Goal: Task Accomplishment & Management: Manage account settings

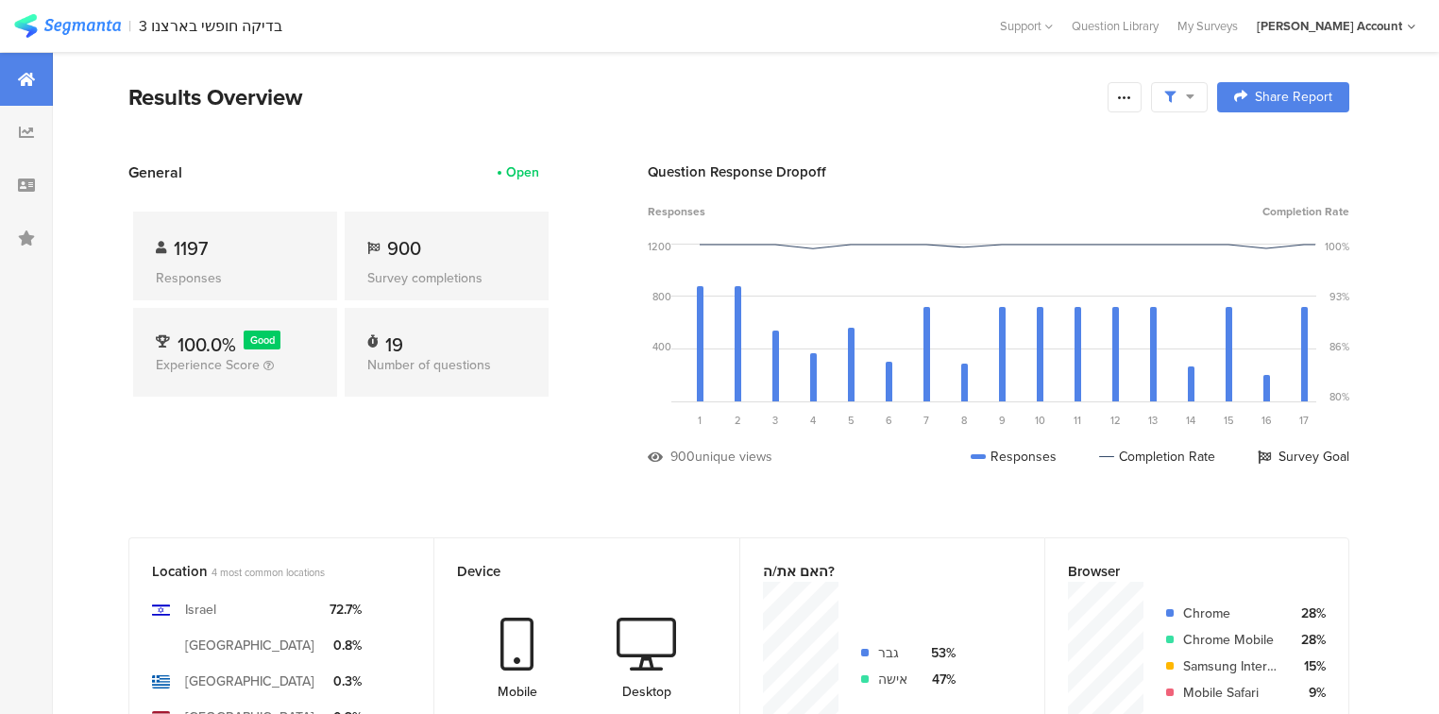
scroll to position [2870, 0]
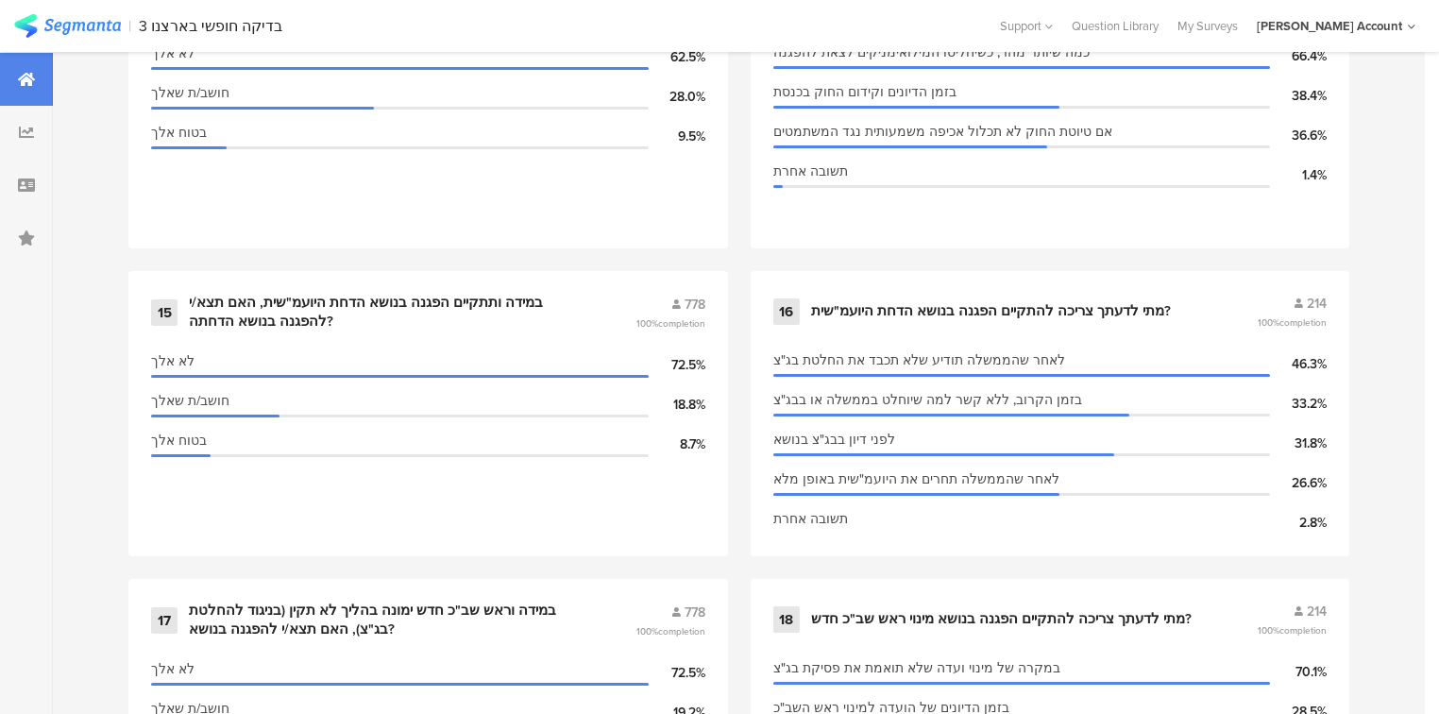
scroll to position [3283, 0]
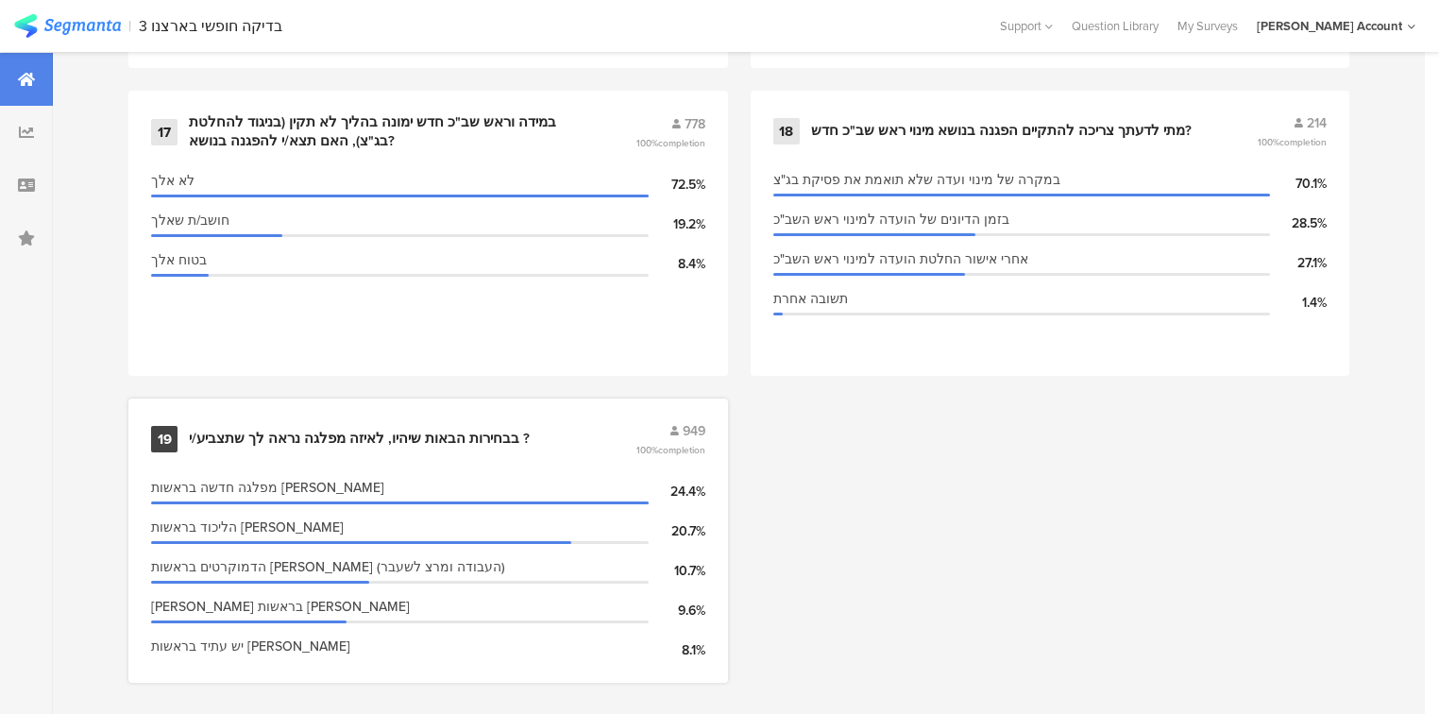
click at [409, 430] on div "בבחירות הבאות שיהיו, לאיזה מפלגה נראה לך שתצביע/י ?" at bounding box center [359, 439] width 341 height 19
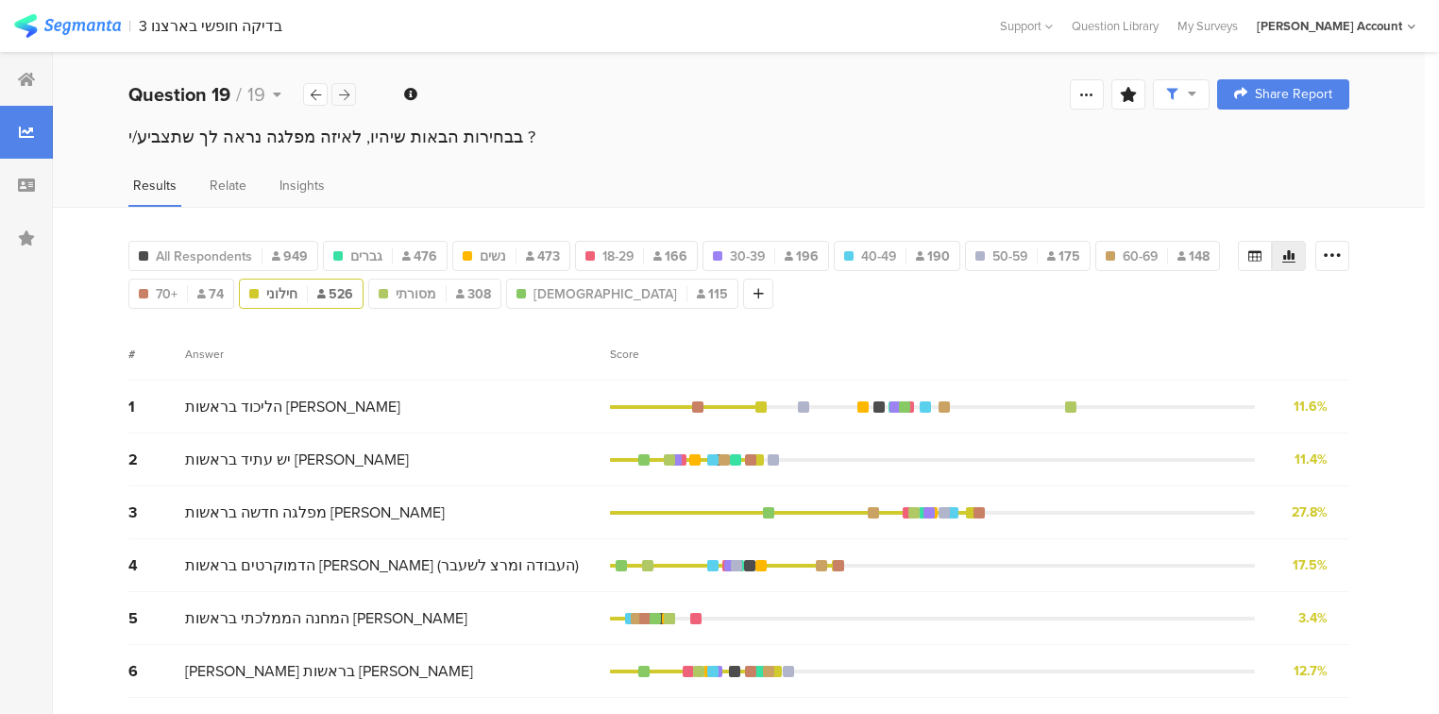
click at [347, 94] on icon at bounding box center [344, 95] width 10 height 12
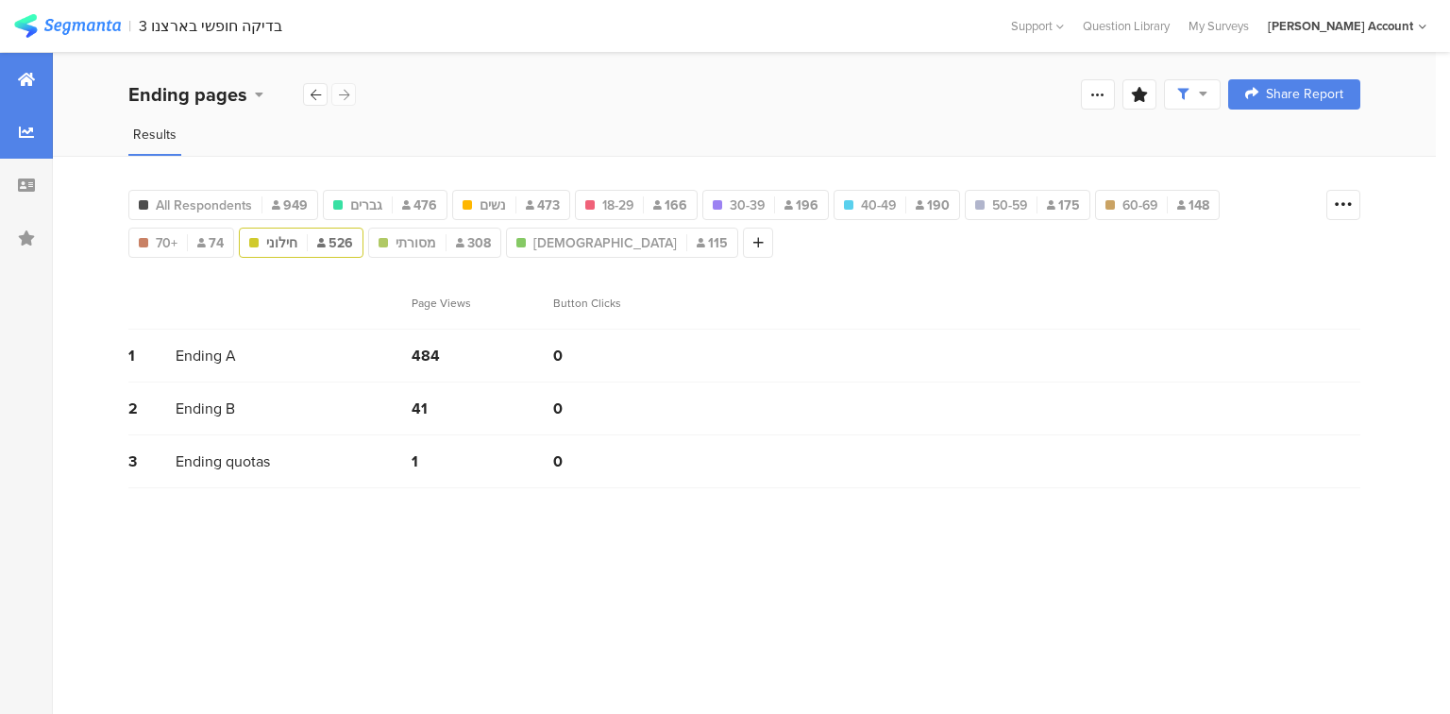
click at [25, 76] on icon at bounding box center [26, 79] width 17 height 15
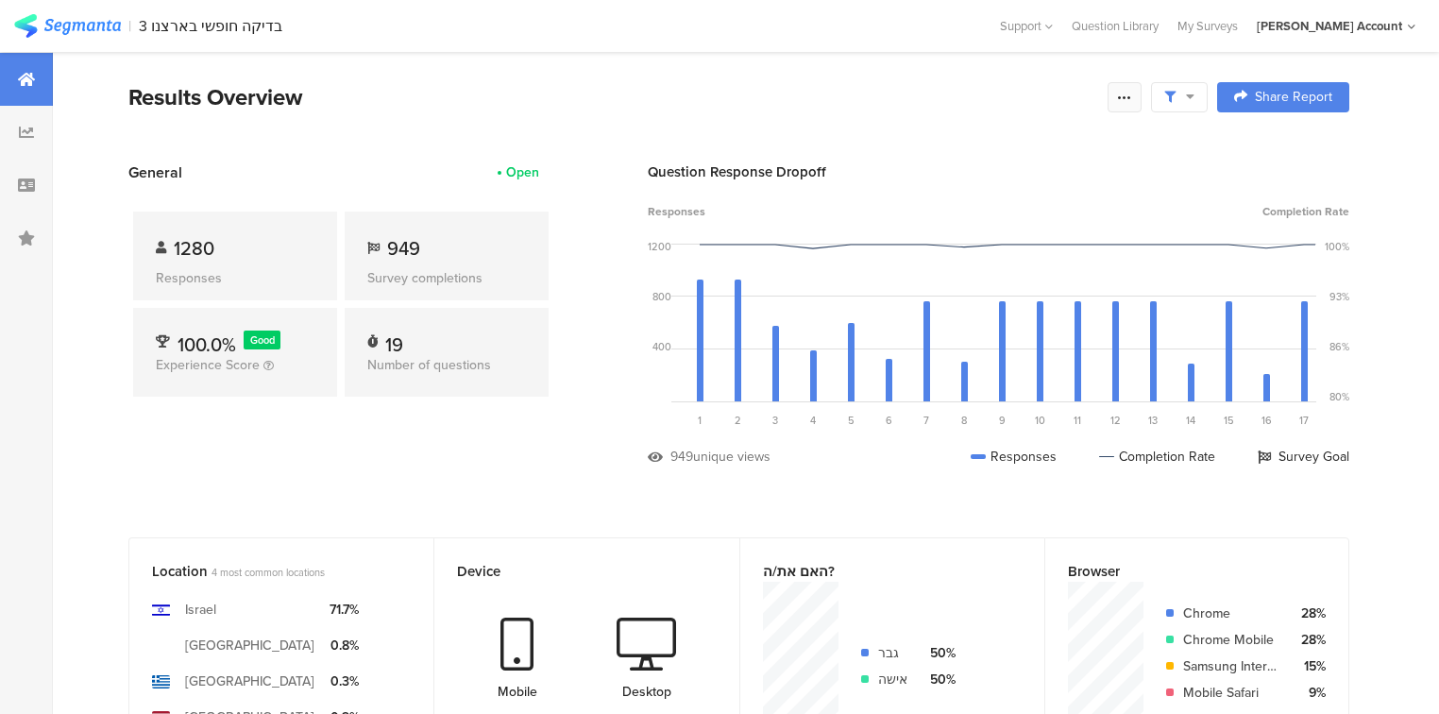
click at [1132, 100] on icon at bounding box center [1124, 97] width 15 height 15
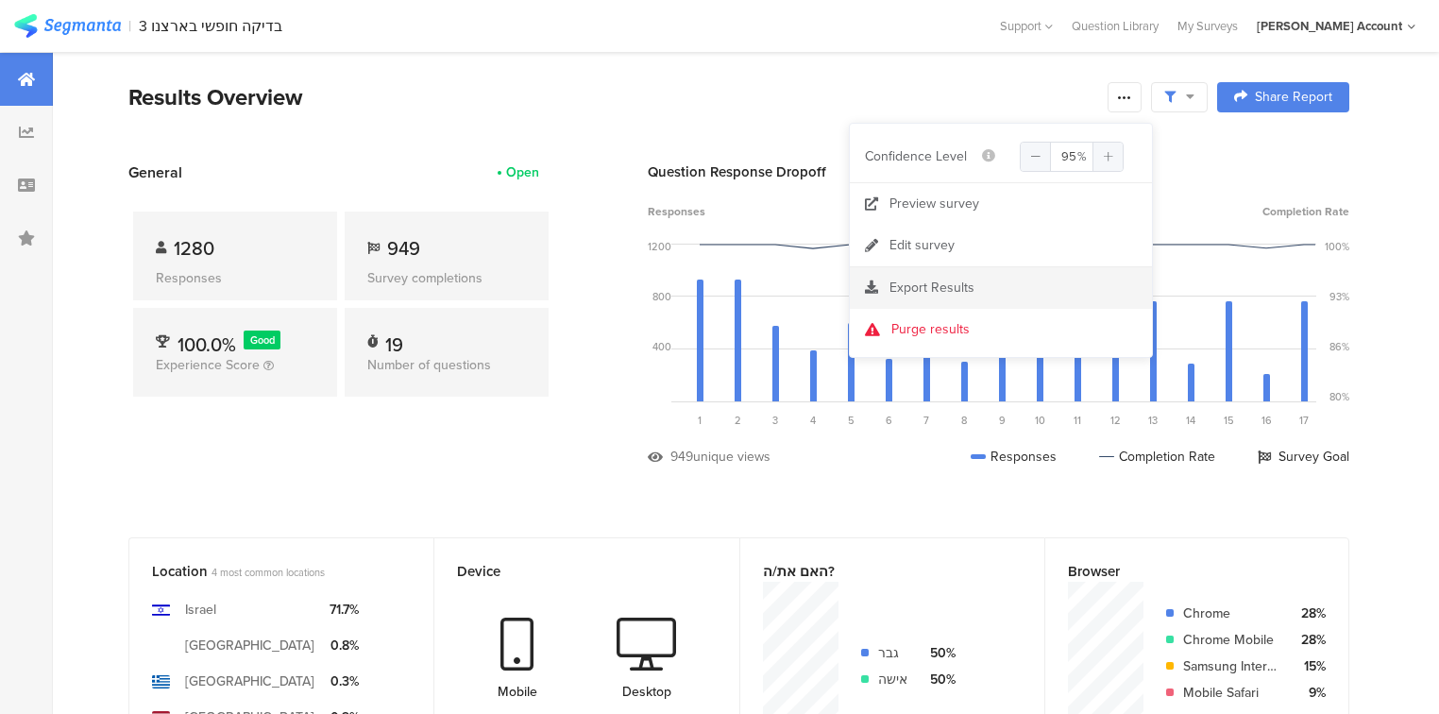
click at [959, 288] on span "Export Results" at bounding box center [931, 288] width 85 height 20
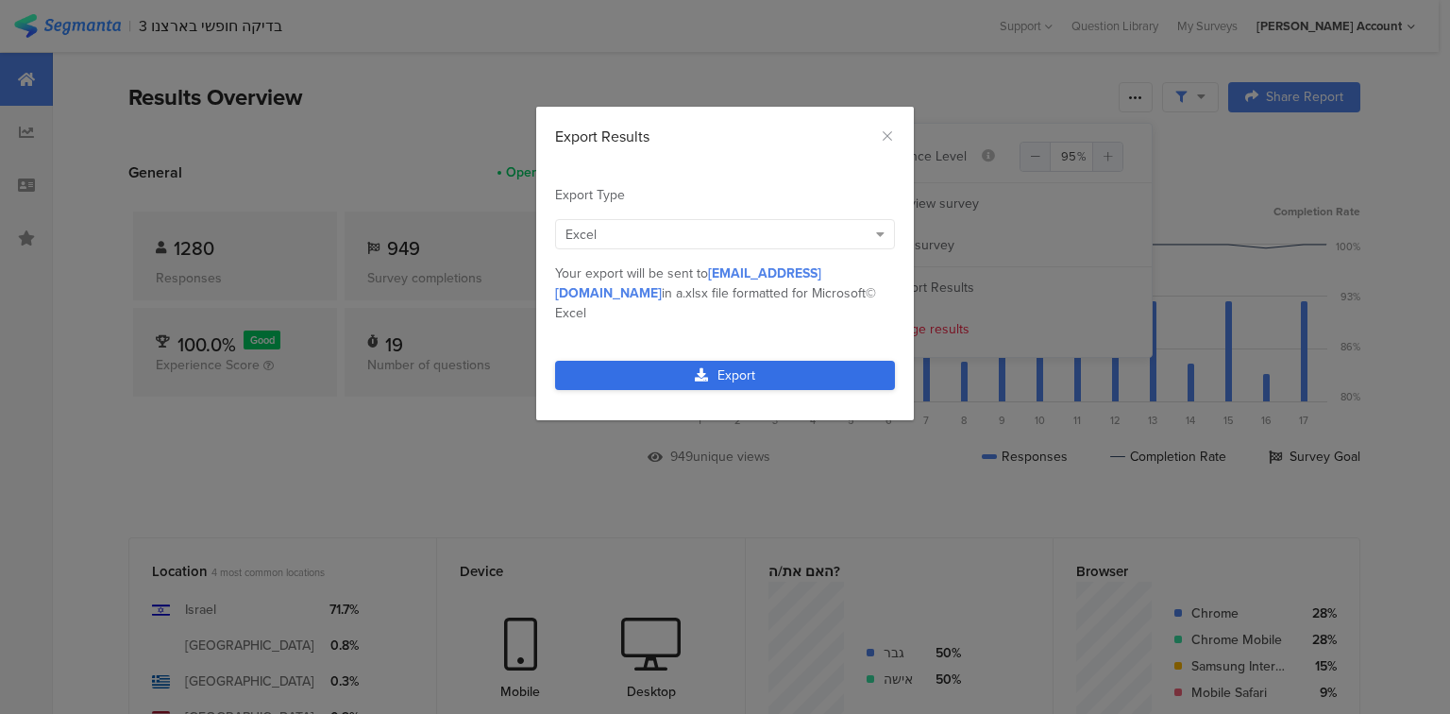
click at [719, 361] on link "Export" at bounding box center [725, 375] width 340 height 29
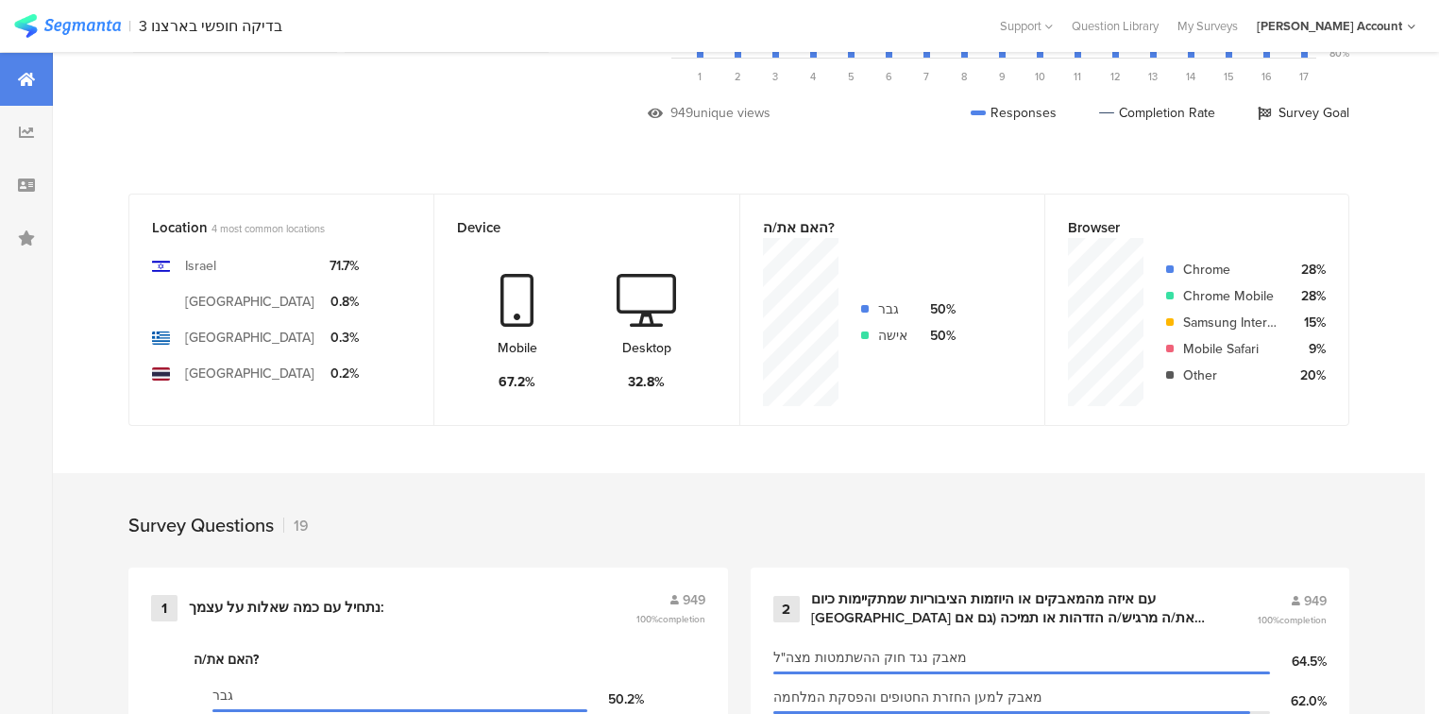
scroll to position [337, 0]
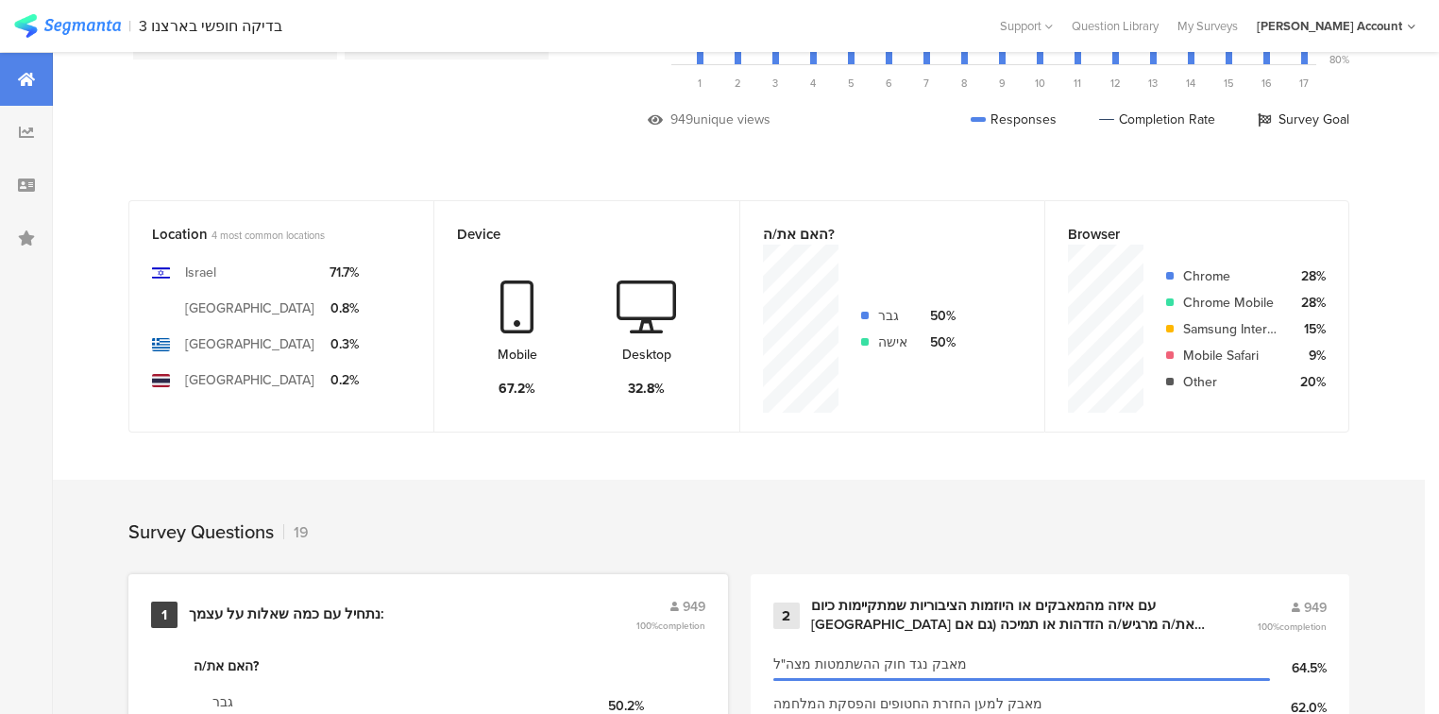
click at [267, 613] on div "נתחיל עם כמה ﻿שאלות על עצמך:" at bounding box center [286, 614] width 195 height 19
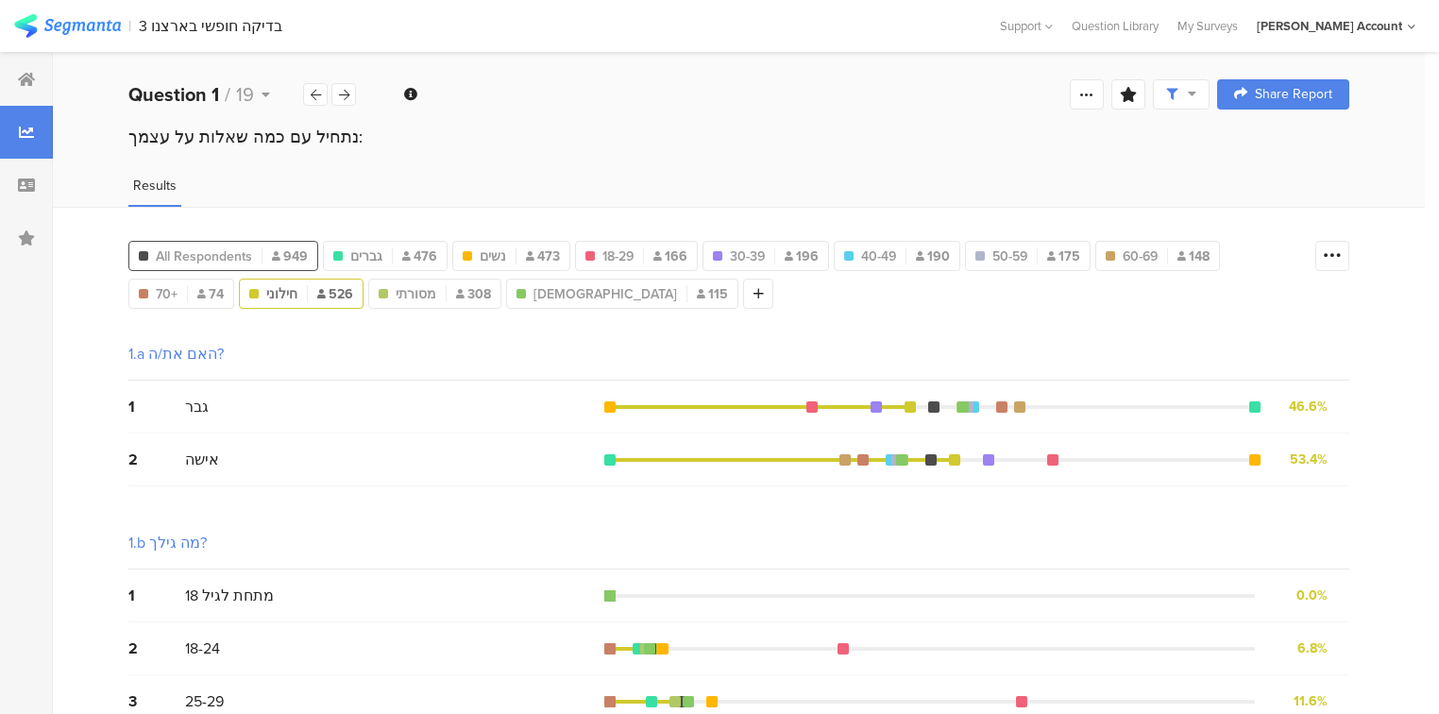
click at [206, 255] on span "All Respondents" at bounding box center [204, 256] width 96 height 20
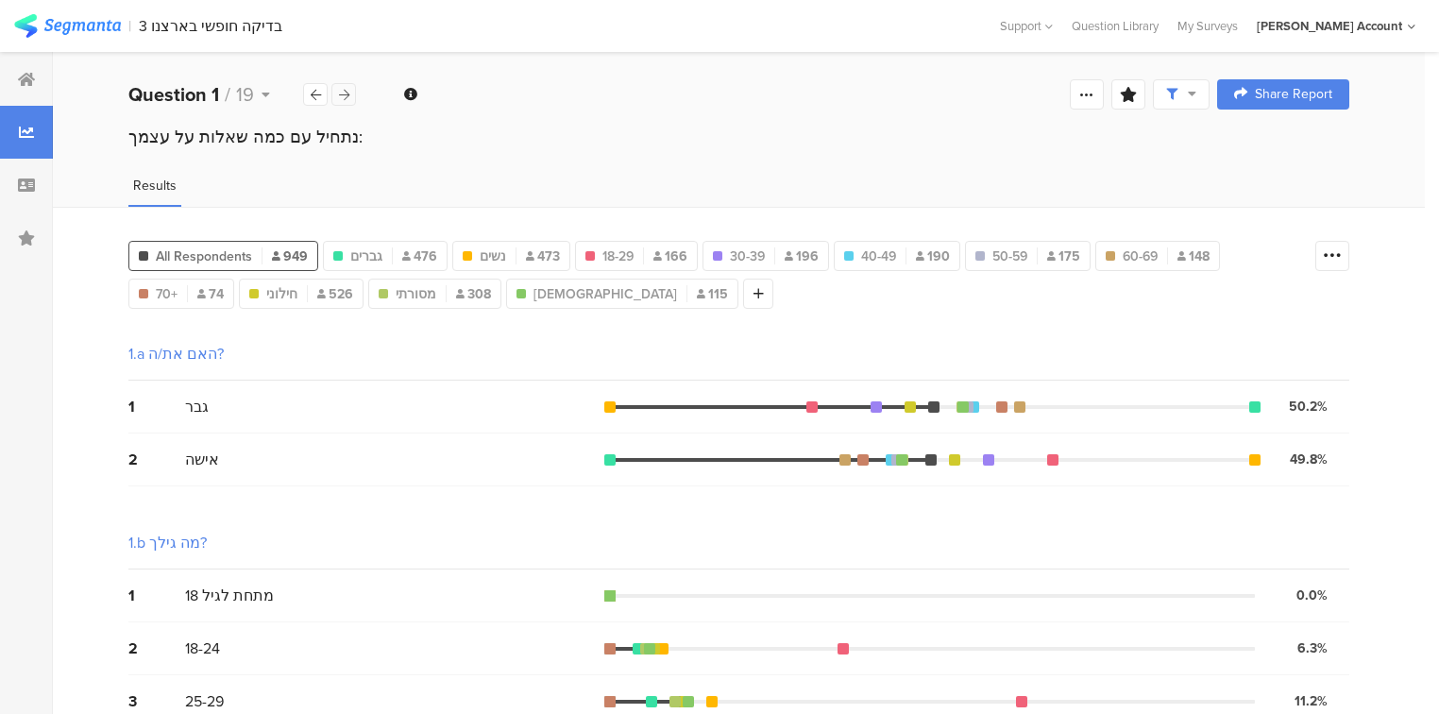
click at [339, 93] on icon at bounding box center [344, 95] width 10 height 12
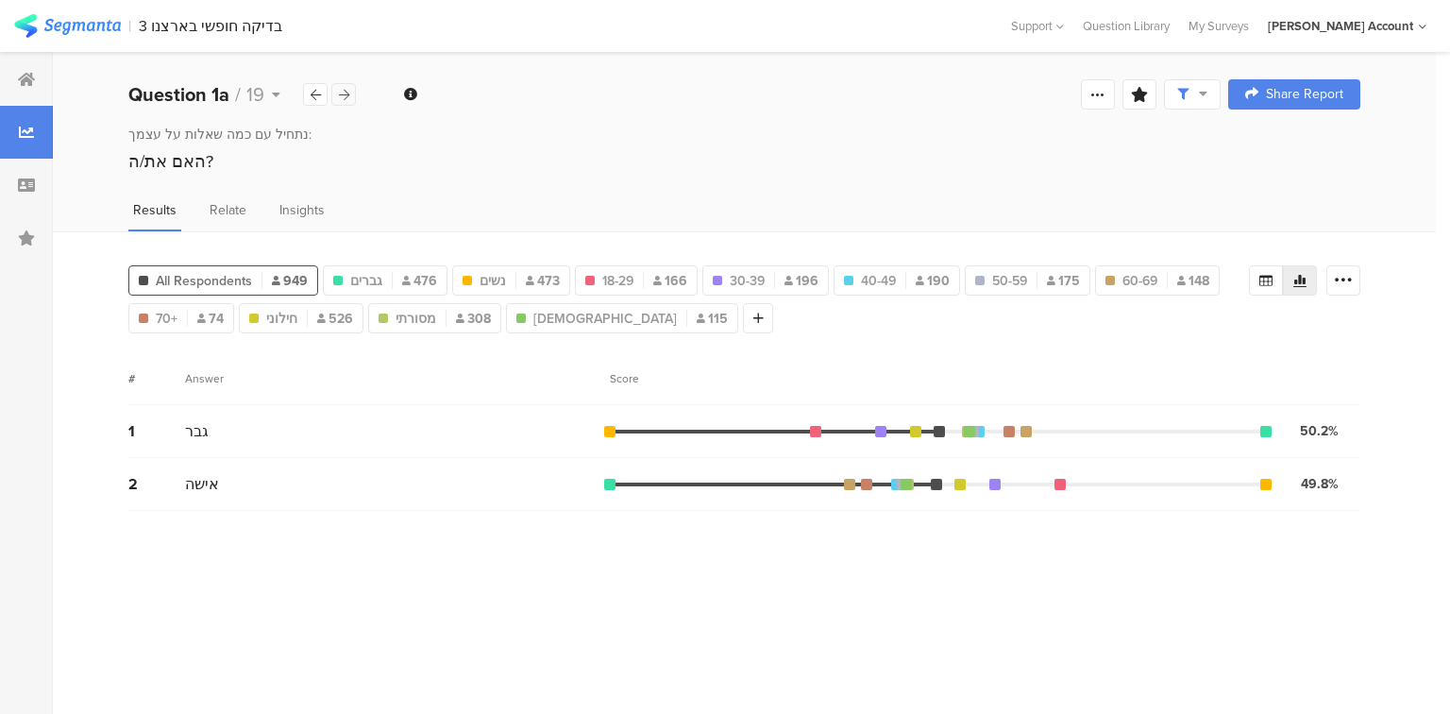
click at [339, 93] on icon at bounding box center [344, 95] width 10 height 12
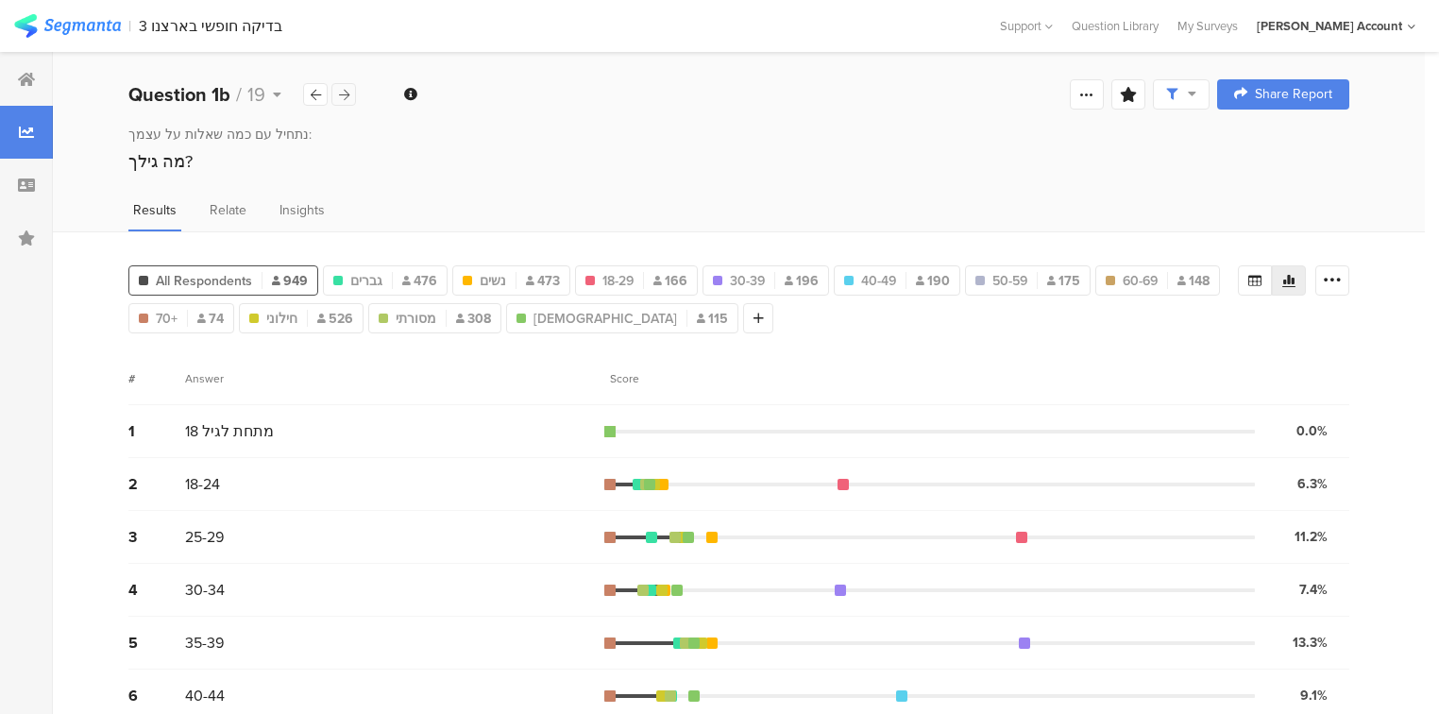
click at [339, 93] on icon at bounding box center [344, 95] width 10 height 12
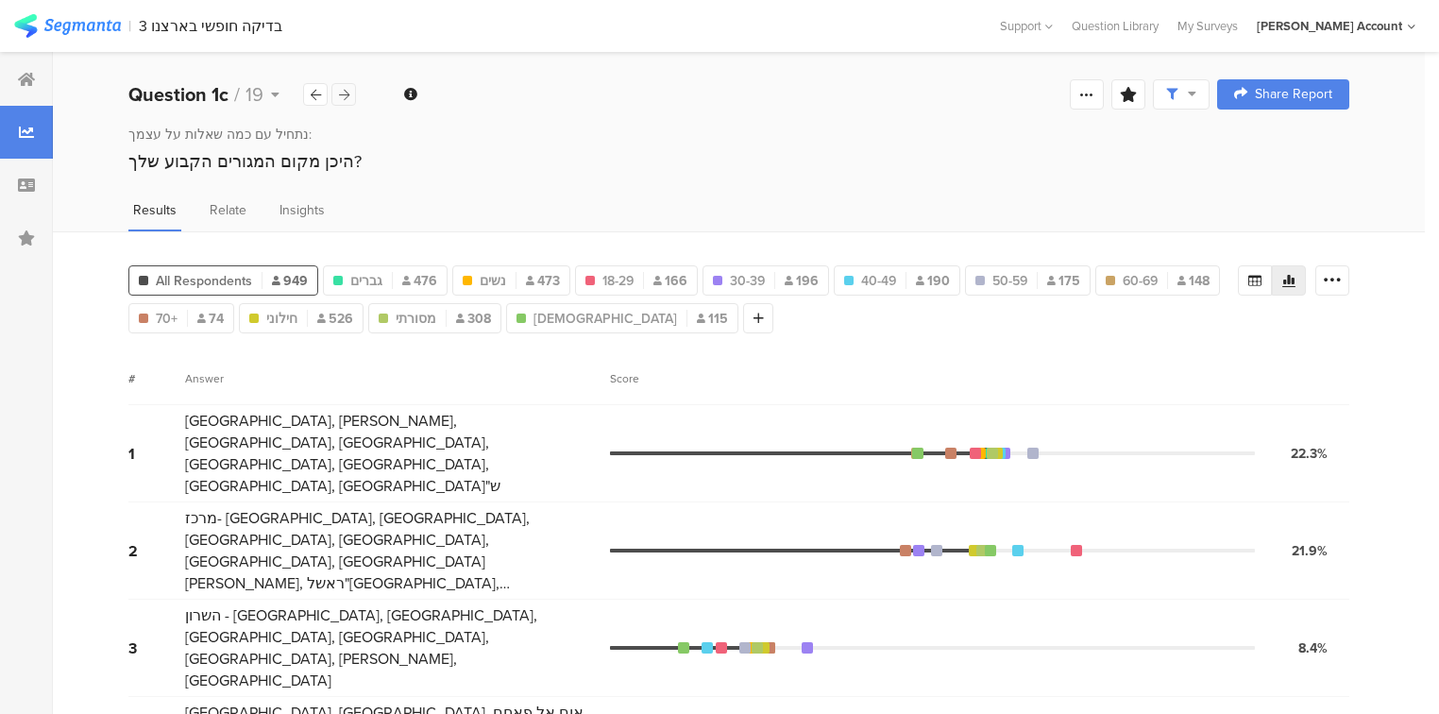
click at [339, 93] on icon at bounding box center [344, 95] width 10 height 12
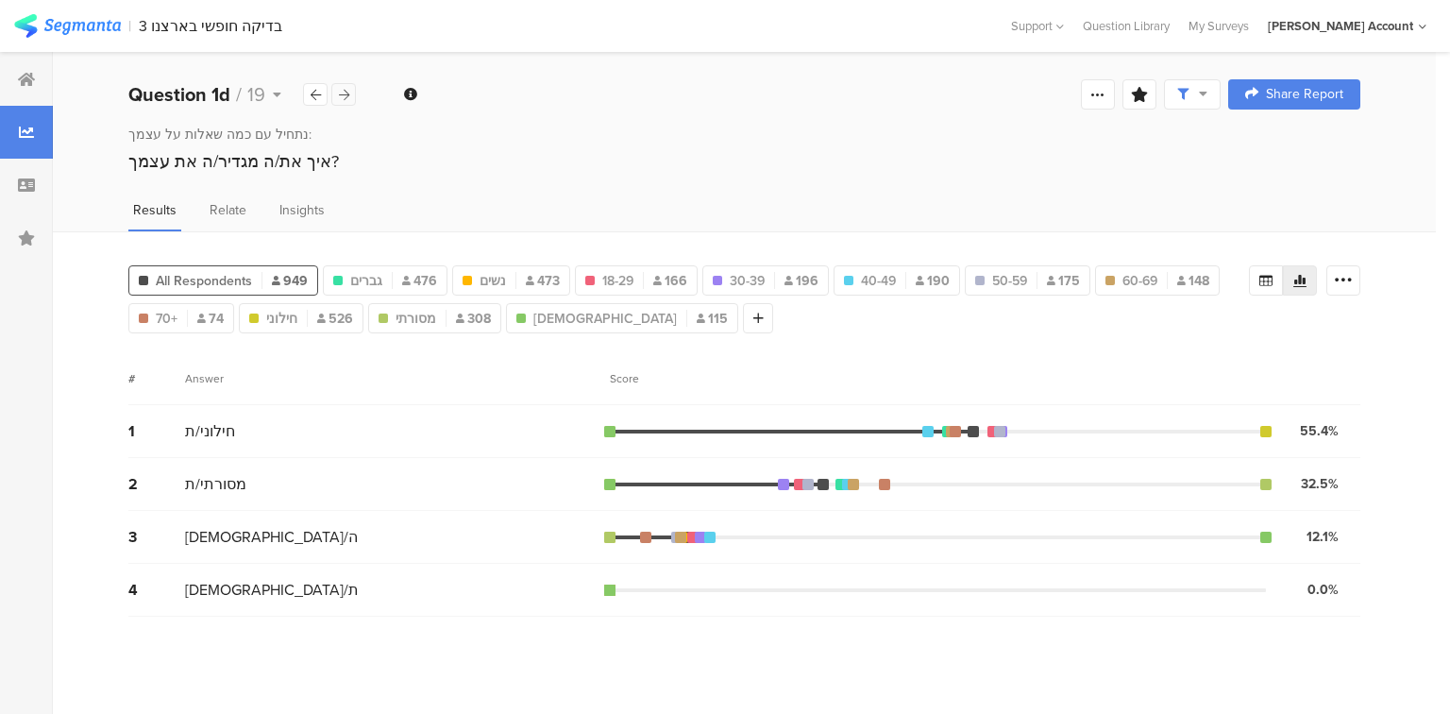
click at [339, 93] on icon at bounding box center [344, 95] width 10 height 12
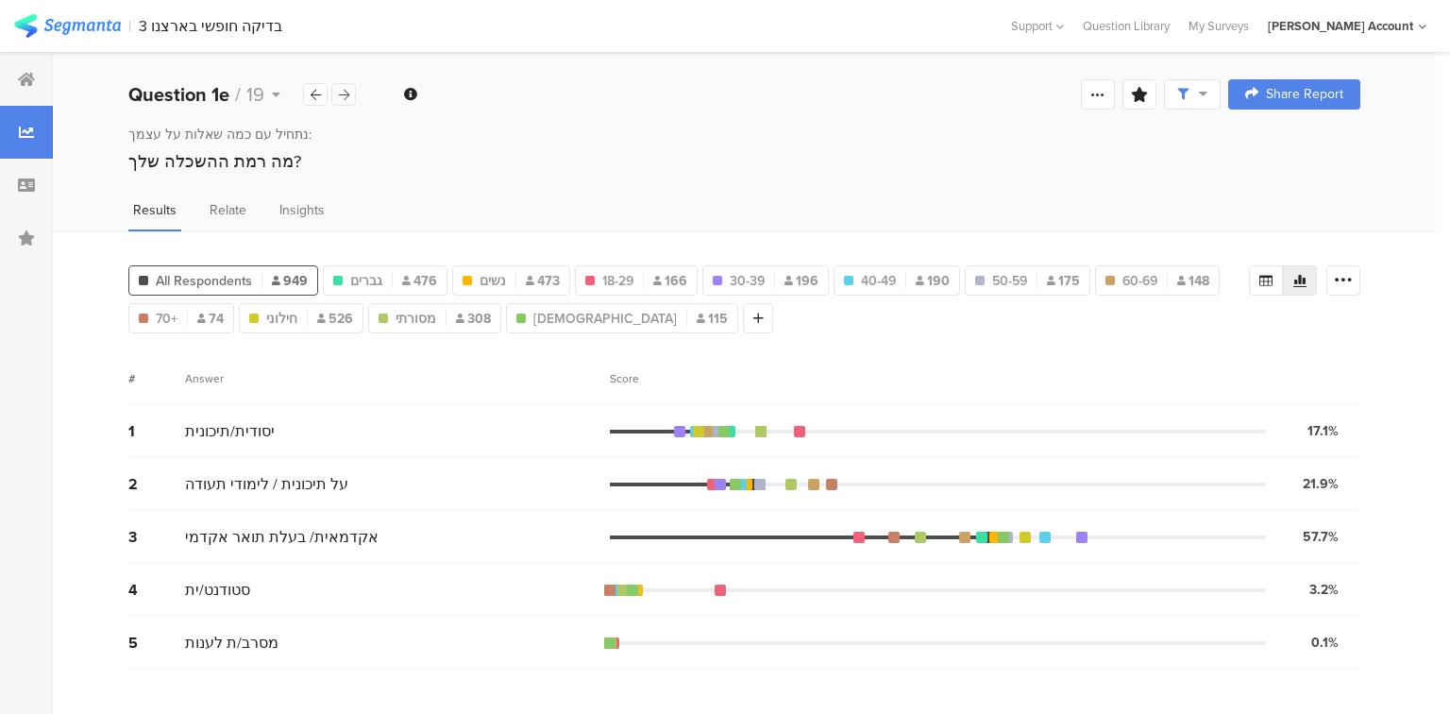
click at [339, 93] on icon at bounding box center [344, 95] width 10 height 12
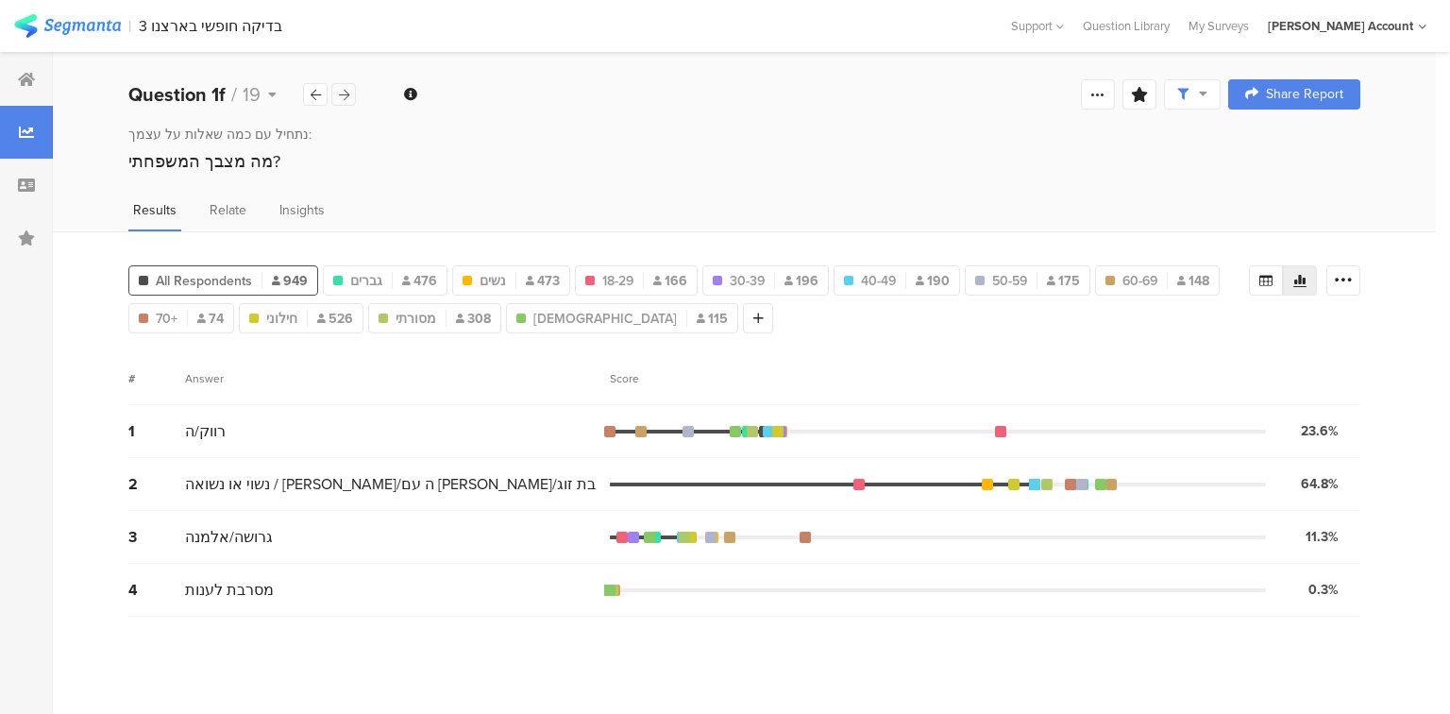
click at [339, 93] on icon at bounding box center [344, 95] width 10 height 12
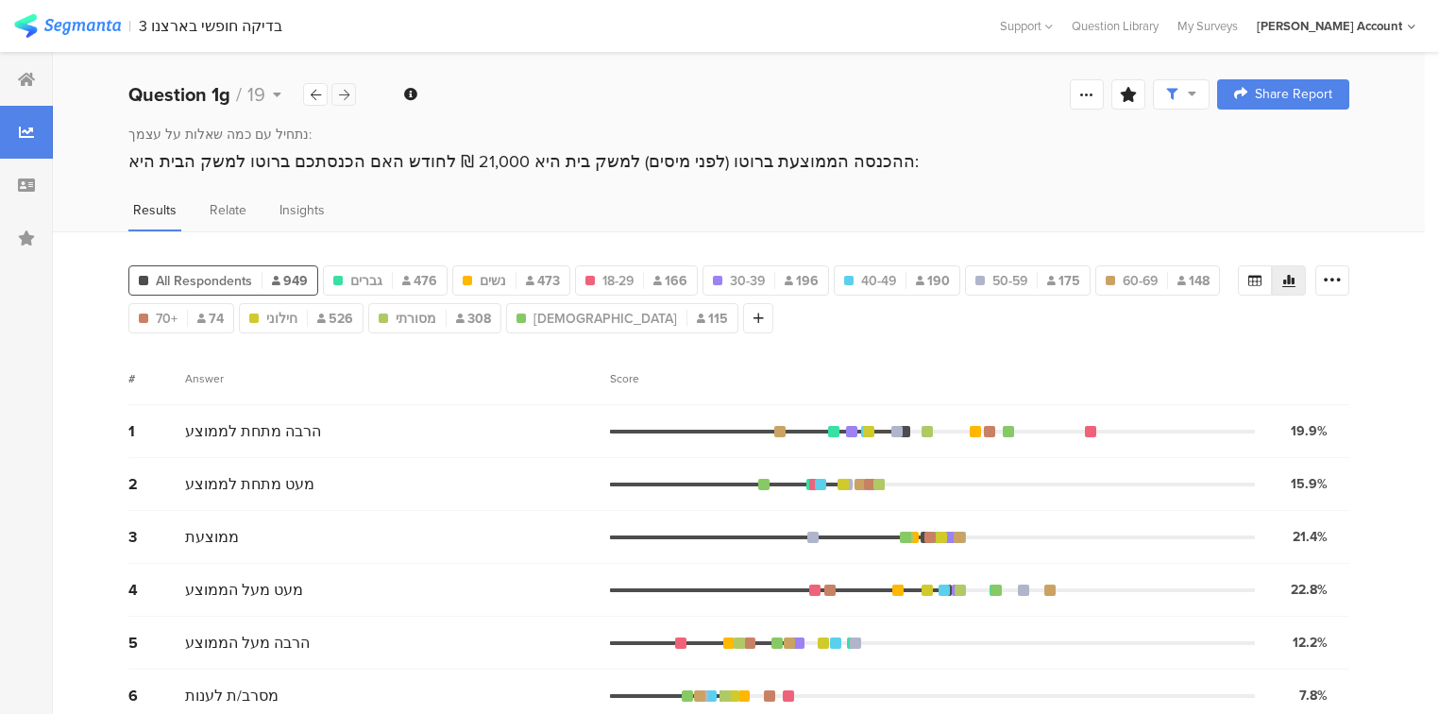
click at [339, 93] on icon at bounding box center [344, 95] width 10 height 12
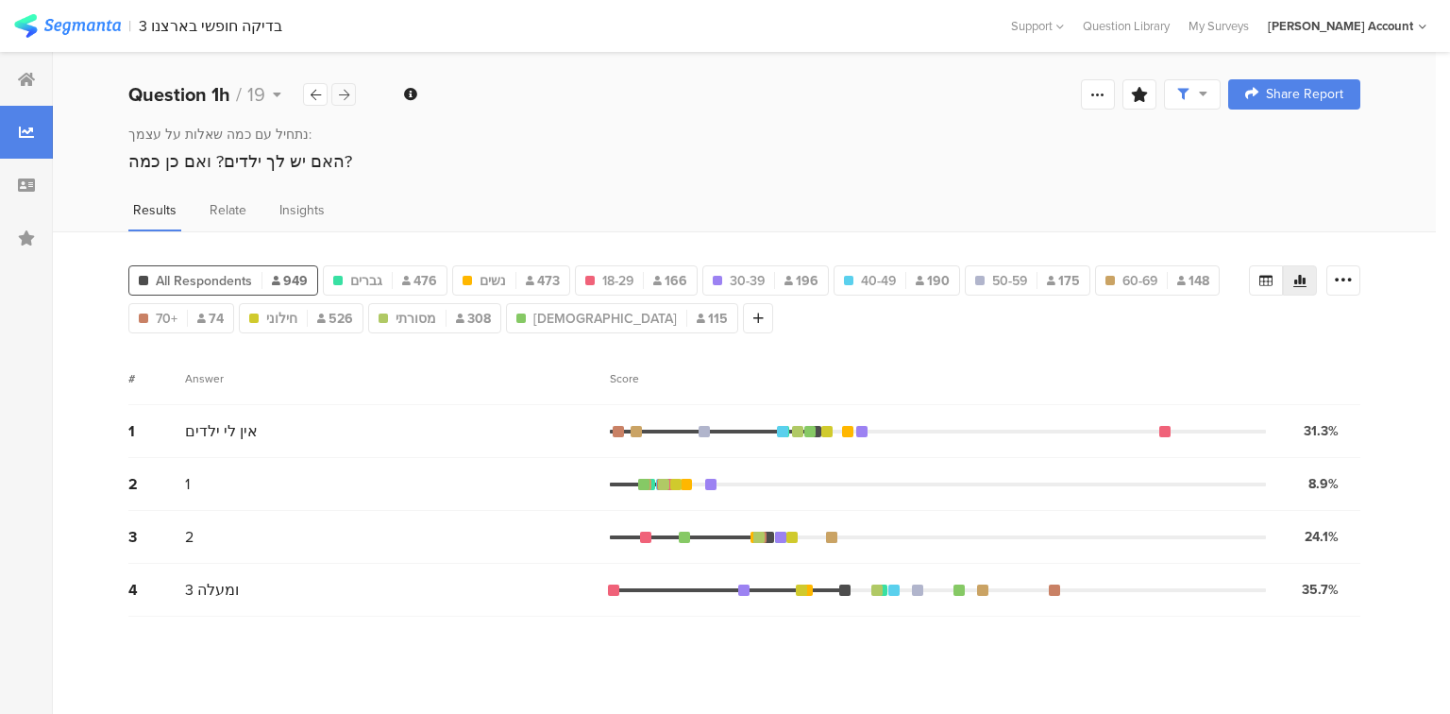
click at [339, 93] on icon at bounding box center [344, 95] width 10 height 12
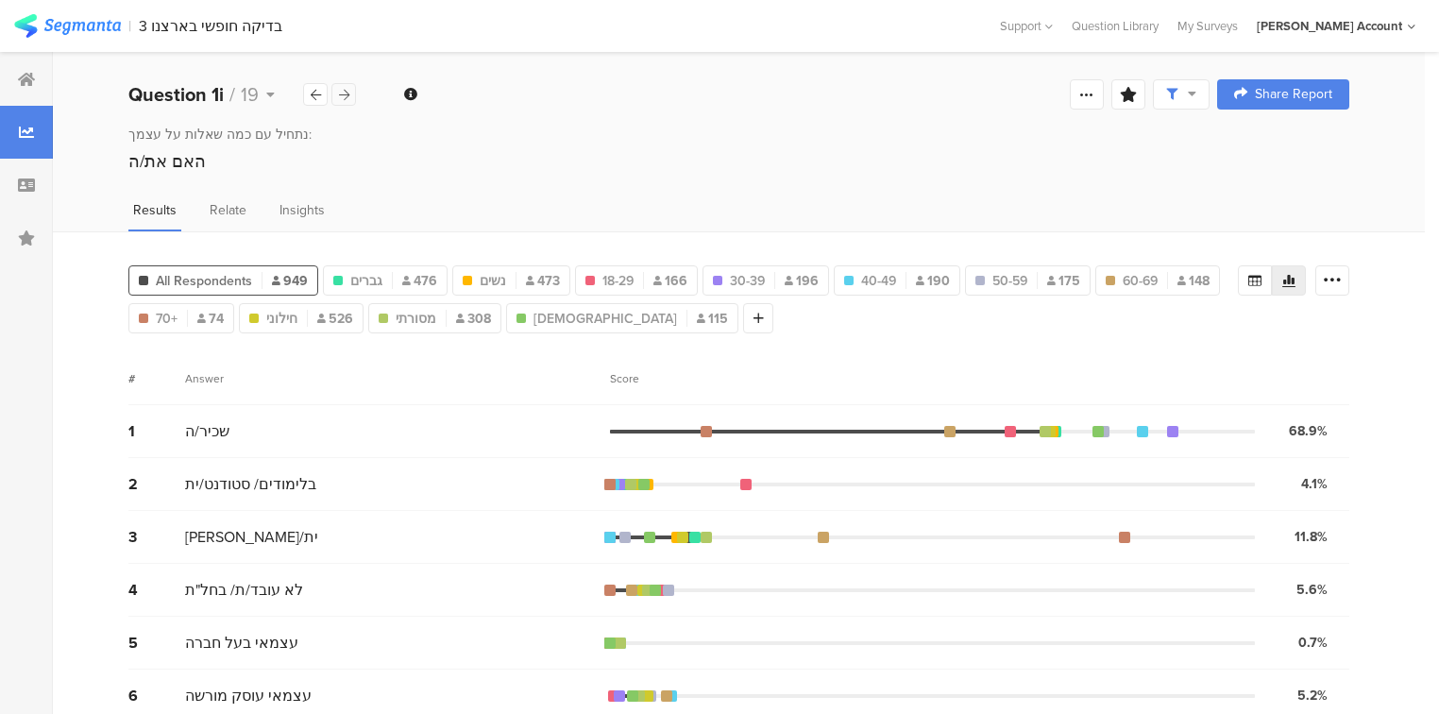
click at [339, 93] on icon at bounding box center [344, 95] width 10 height 12
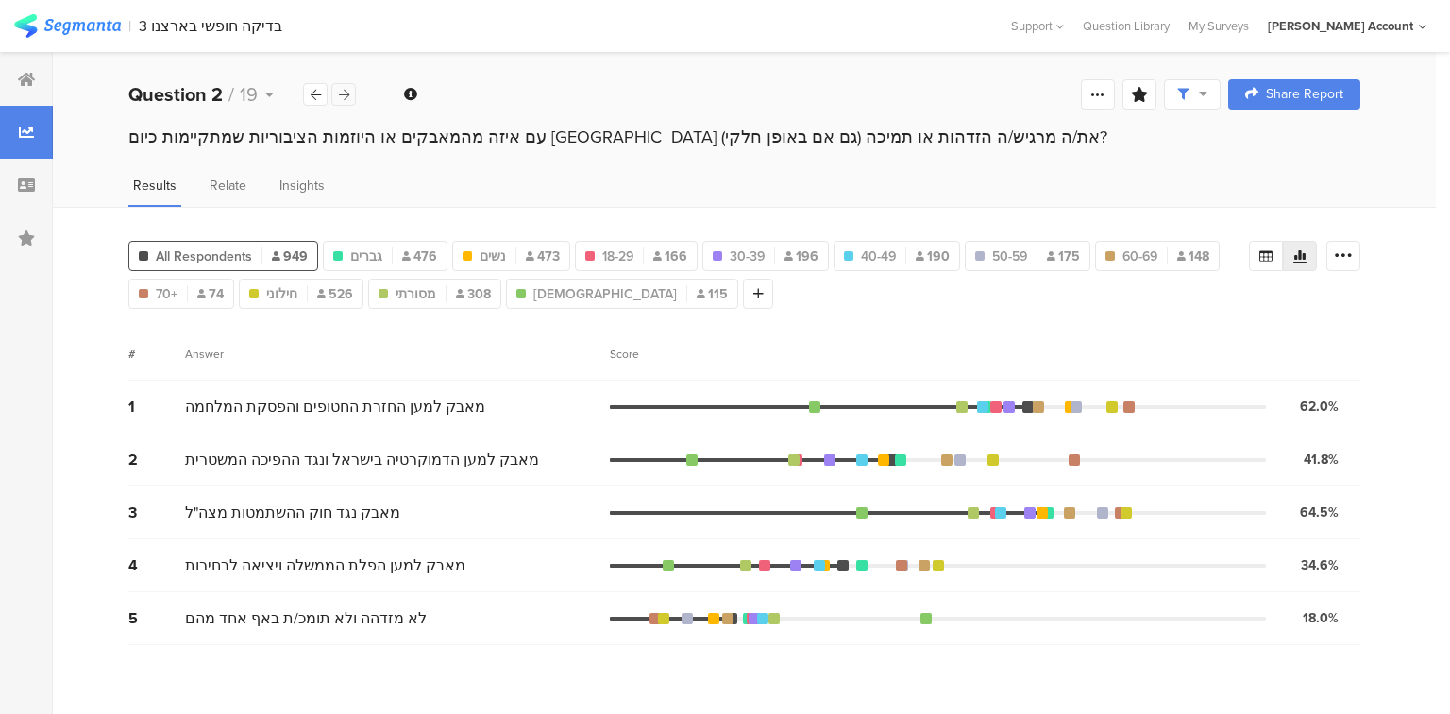
click at [347, 90] on icon at bounding box center [344, 95] width 10 height 12
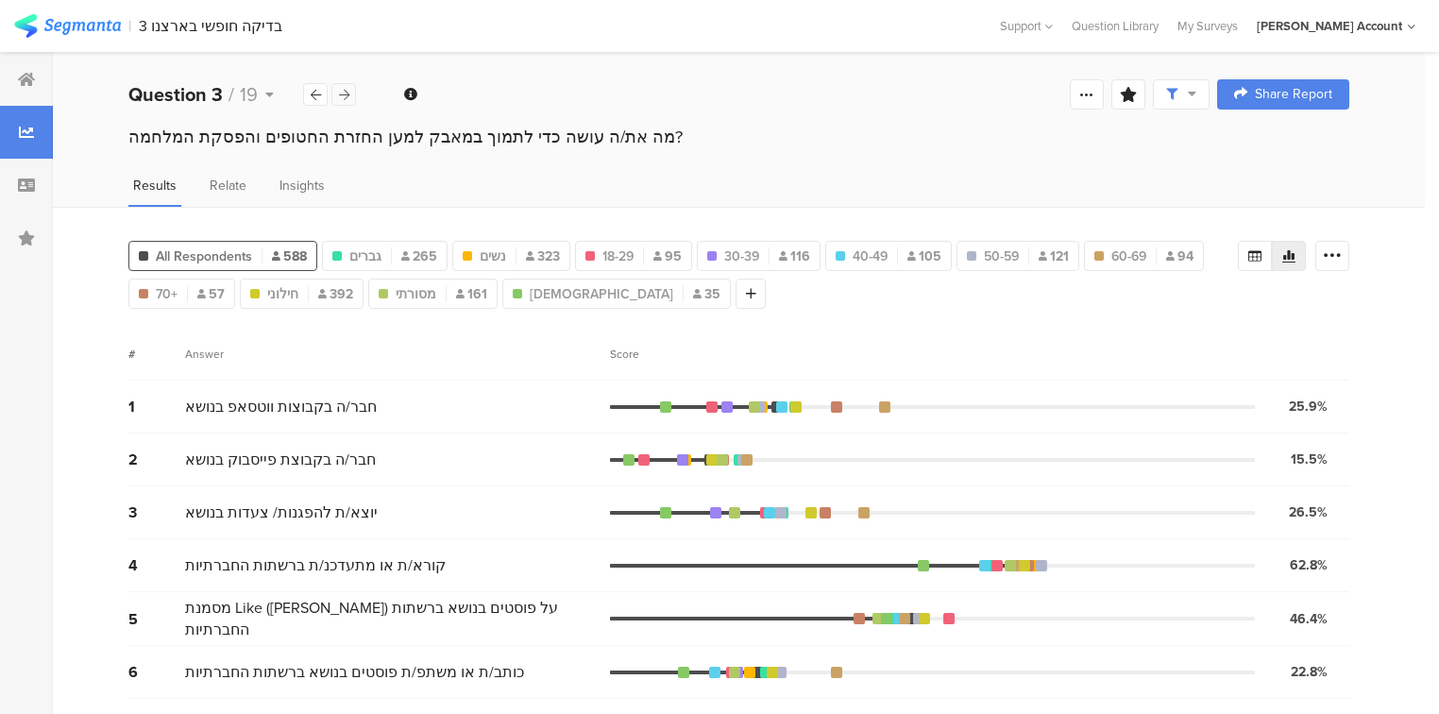
click at [347, 90] on icon at bounding box center [344, 95] width 10 height 12
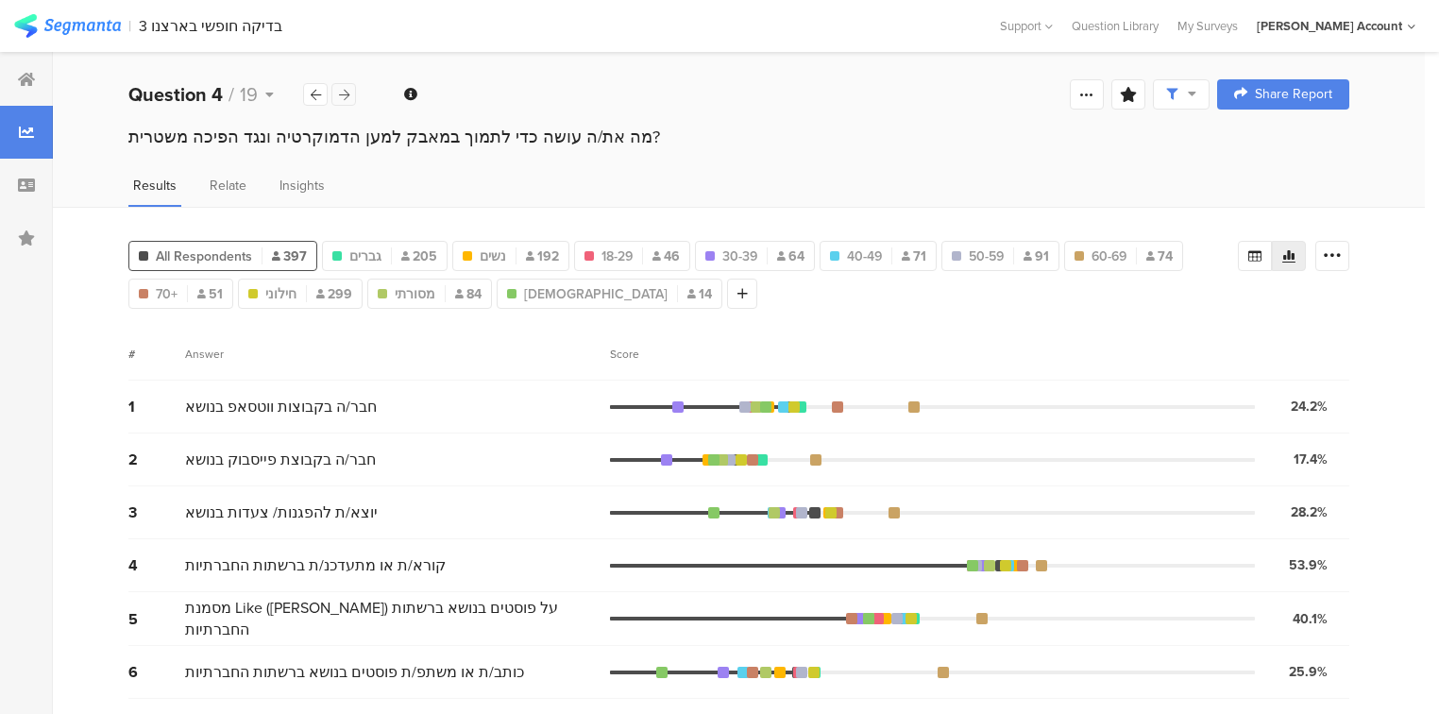
click at [347, 90] on icon at bounding box center [344, 95] width 10 height 12
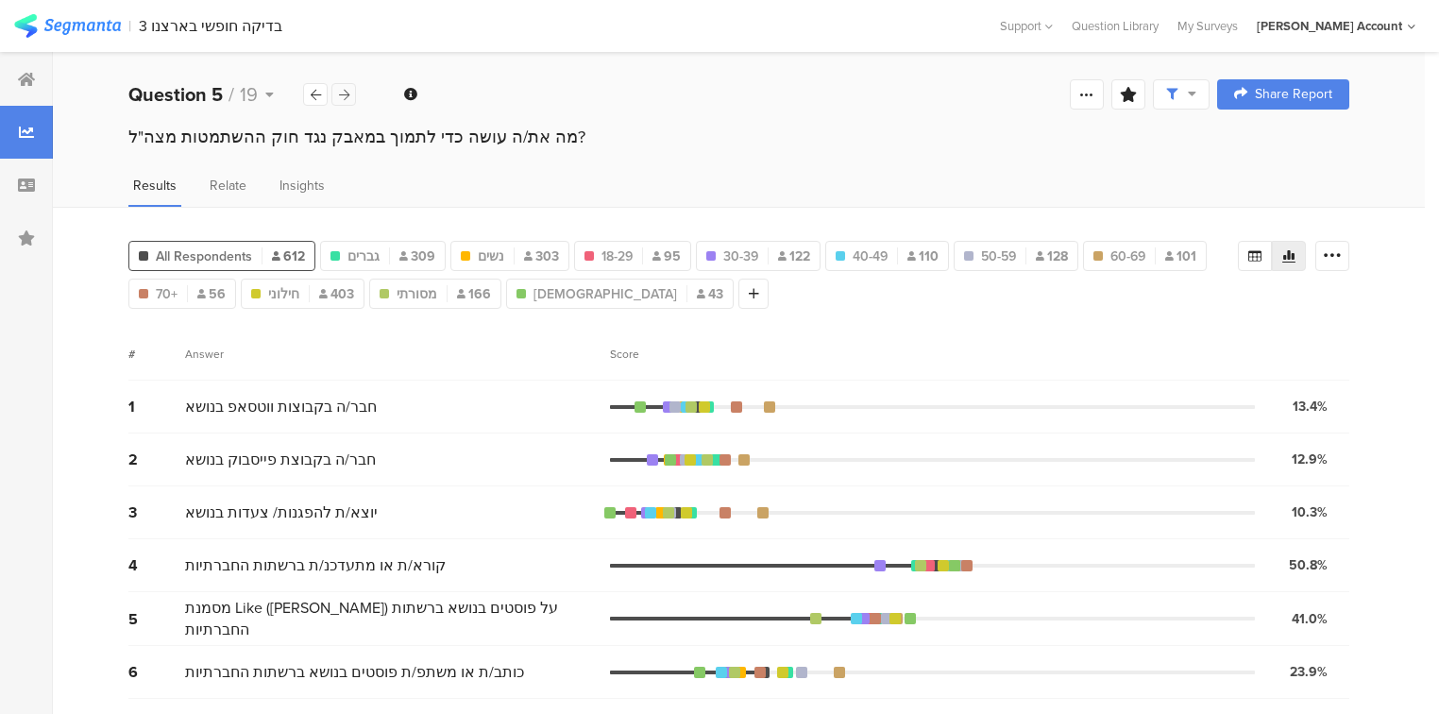
click at [347, 90] on icon at bounding box center [344, 95] width 10 height 12
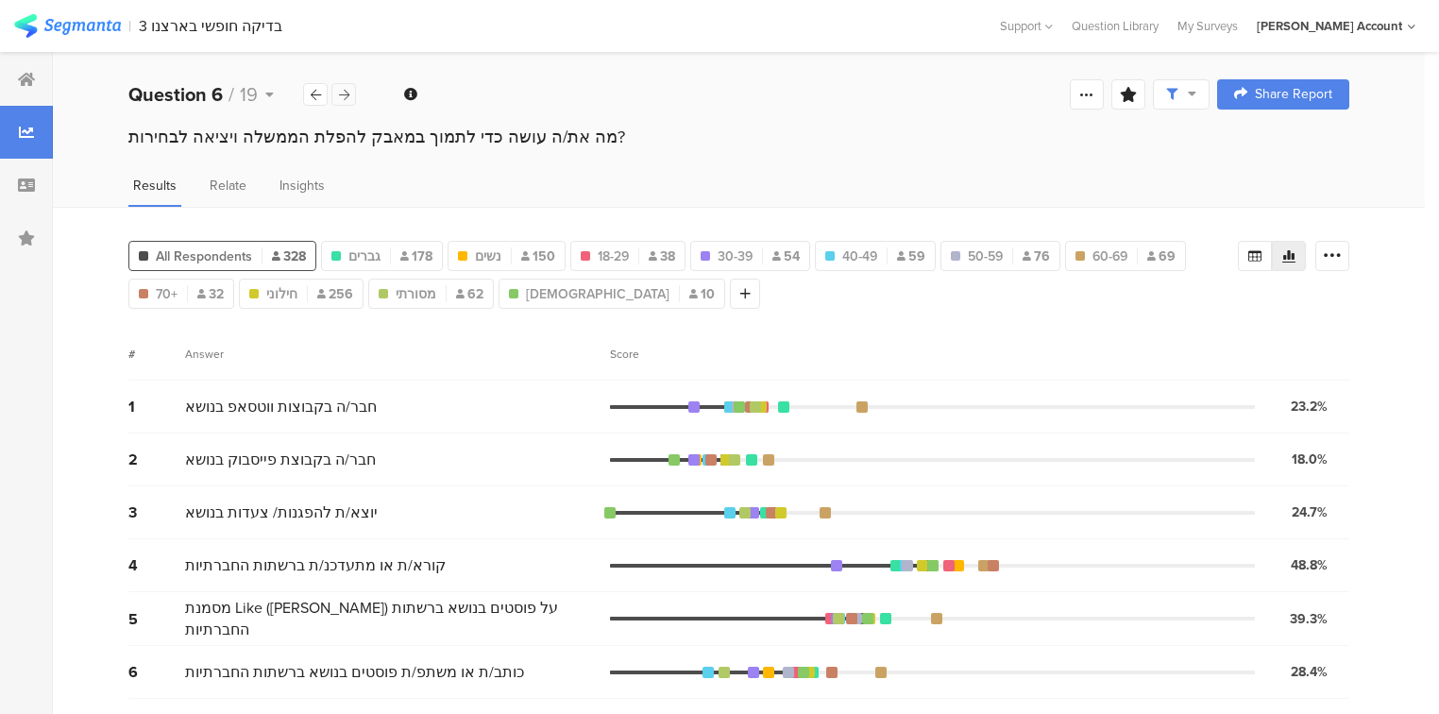
click at [347, 90] on icon at bounding box center [344, 95] width 10 height 12
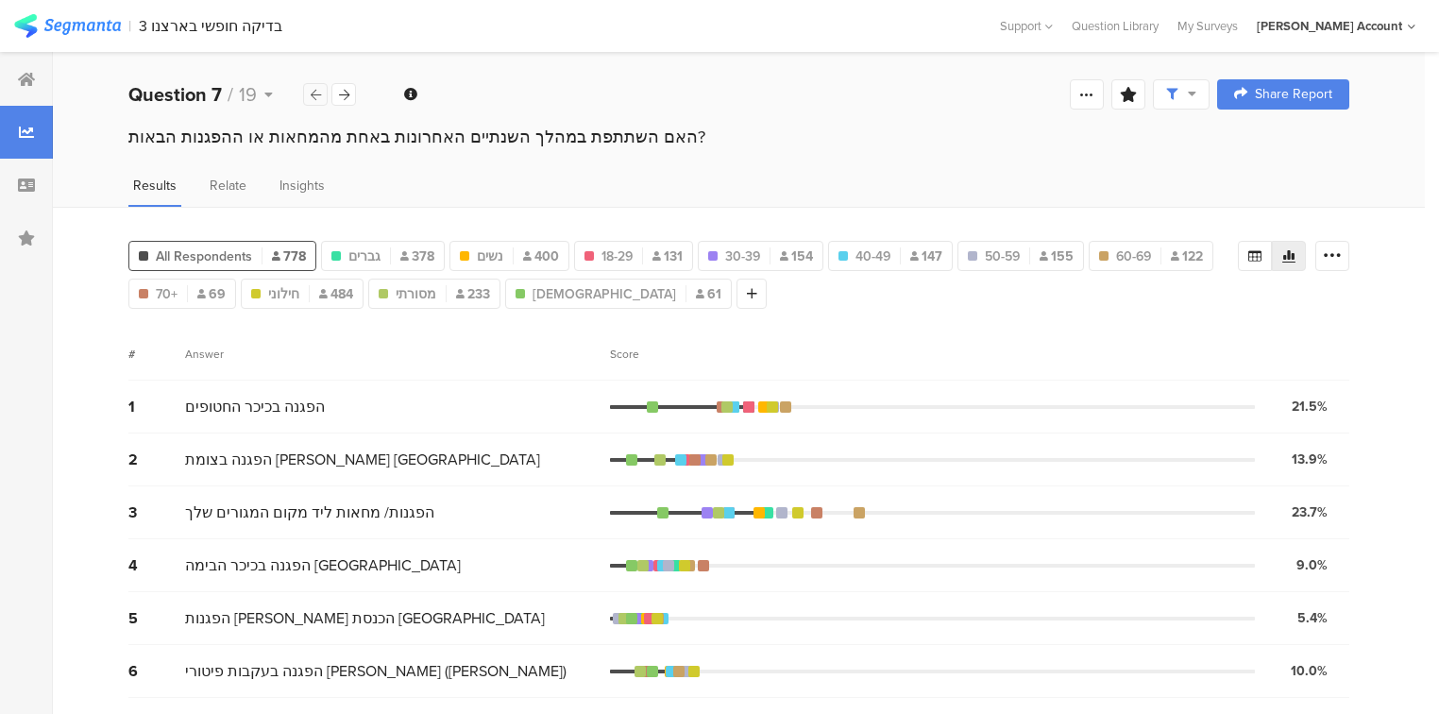
click at [319, 94] on icon at bounding box center [316, 95] width 10 height 12
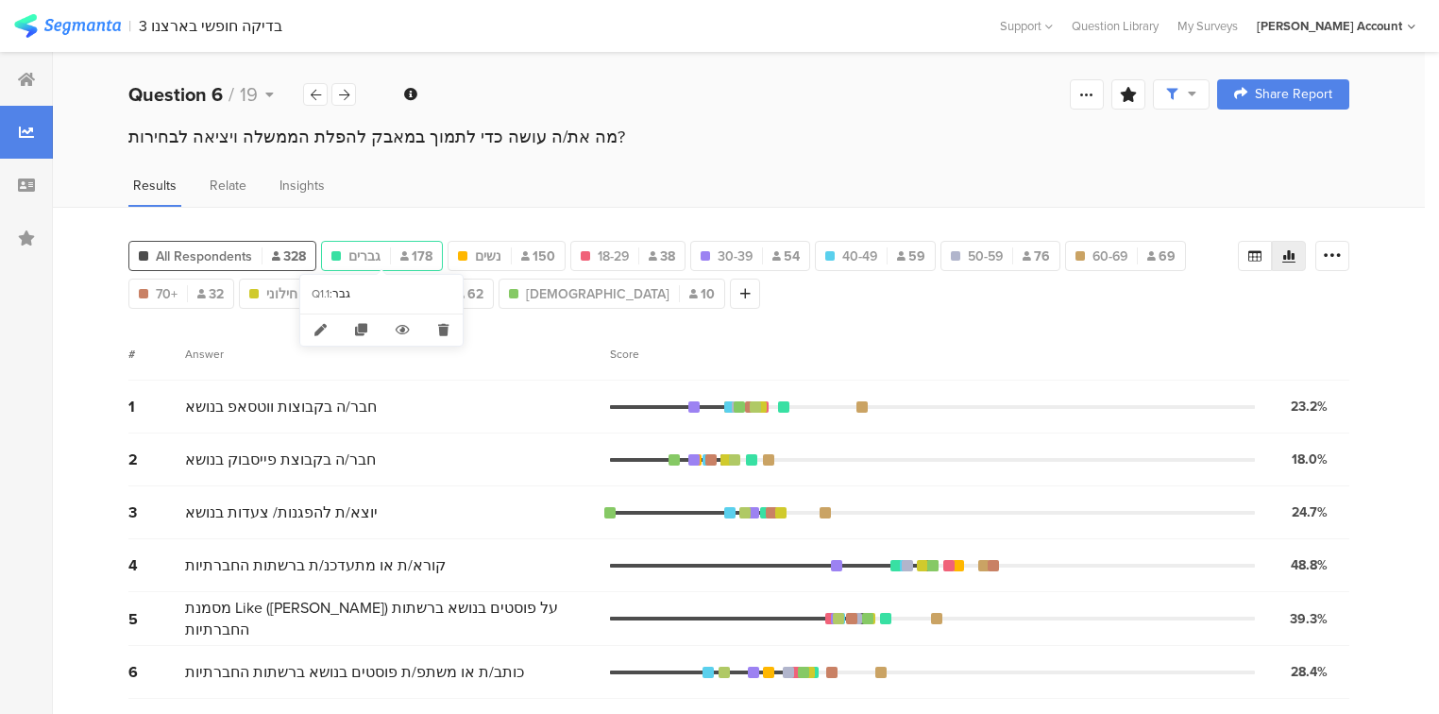
click at [386, 249] on div "גברים 178" at bounding box center [382, 256] width 120 height 20
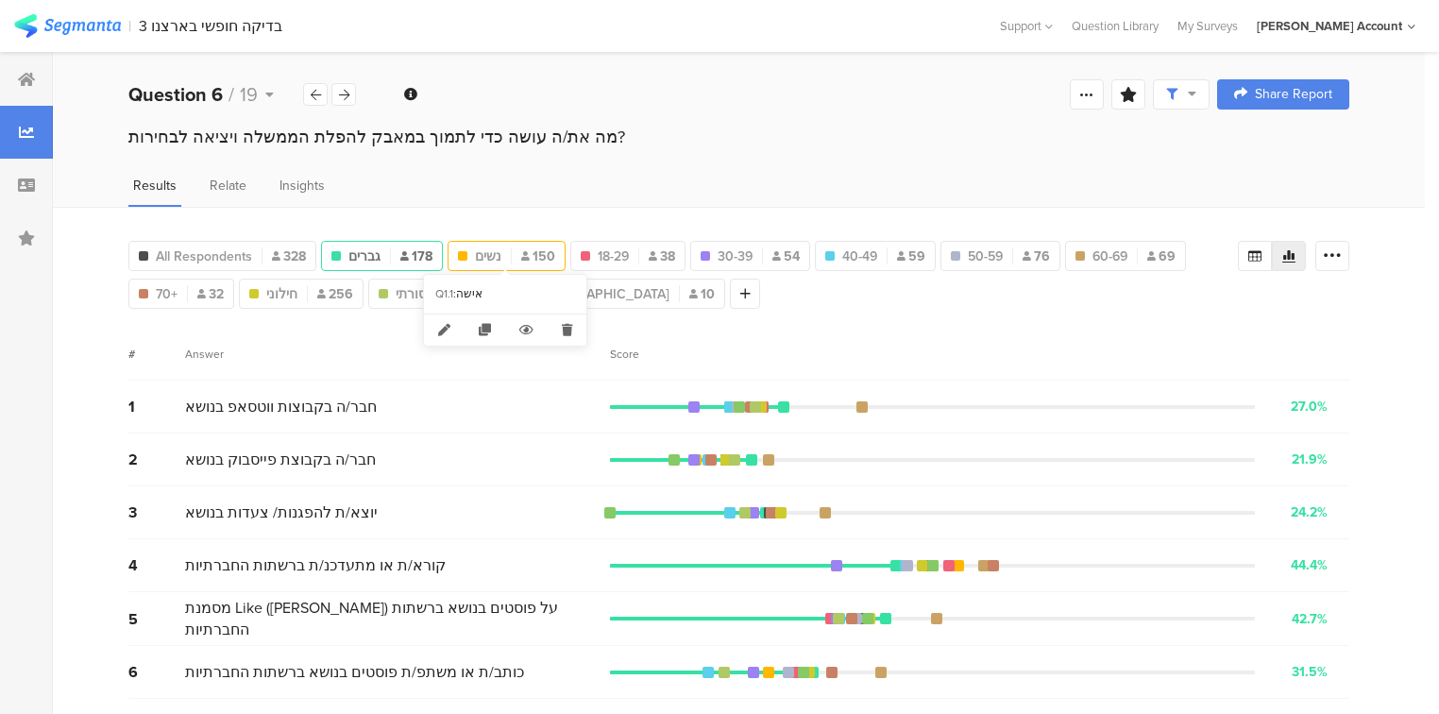
click at [493, 255] on span "נשים" at bounding box center [488, 256] width 26 height 20
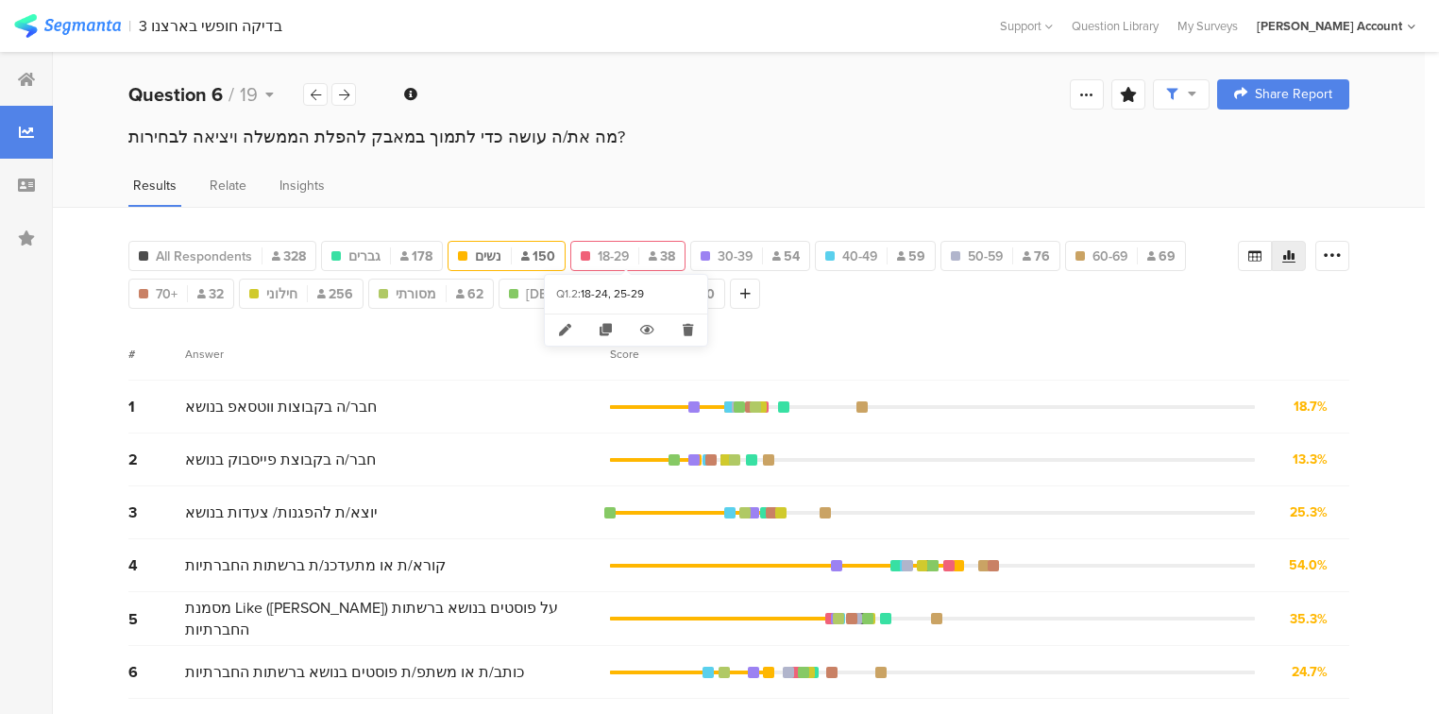
click at [635, 249] on div "18-29 38" at bounding box center [627, 256] width 113 height 20
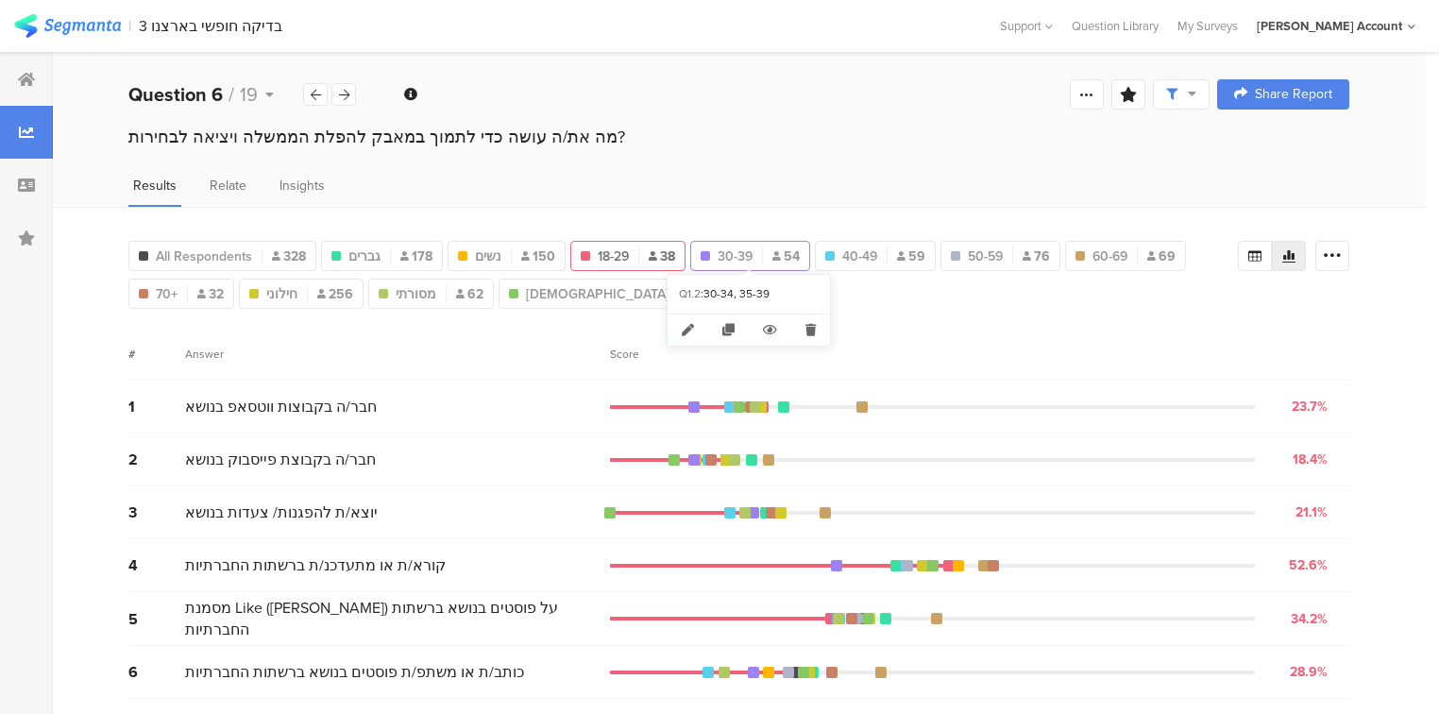
click at [733, 260] on span "30-39" at bounding box center [735, 256] width 35 height 20
type input "30-39"
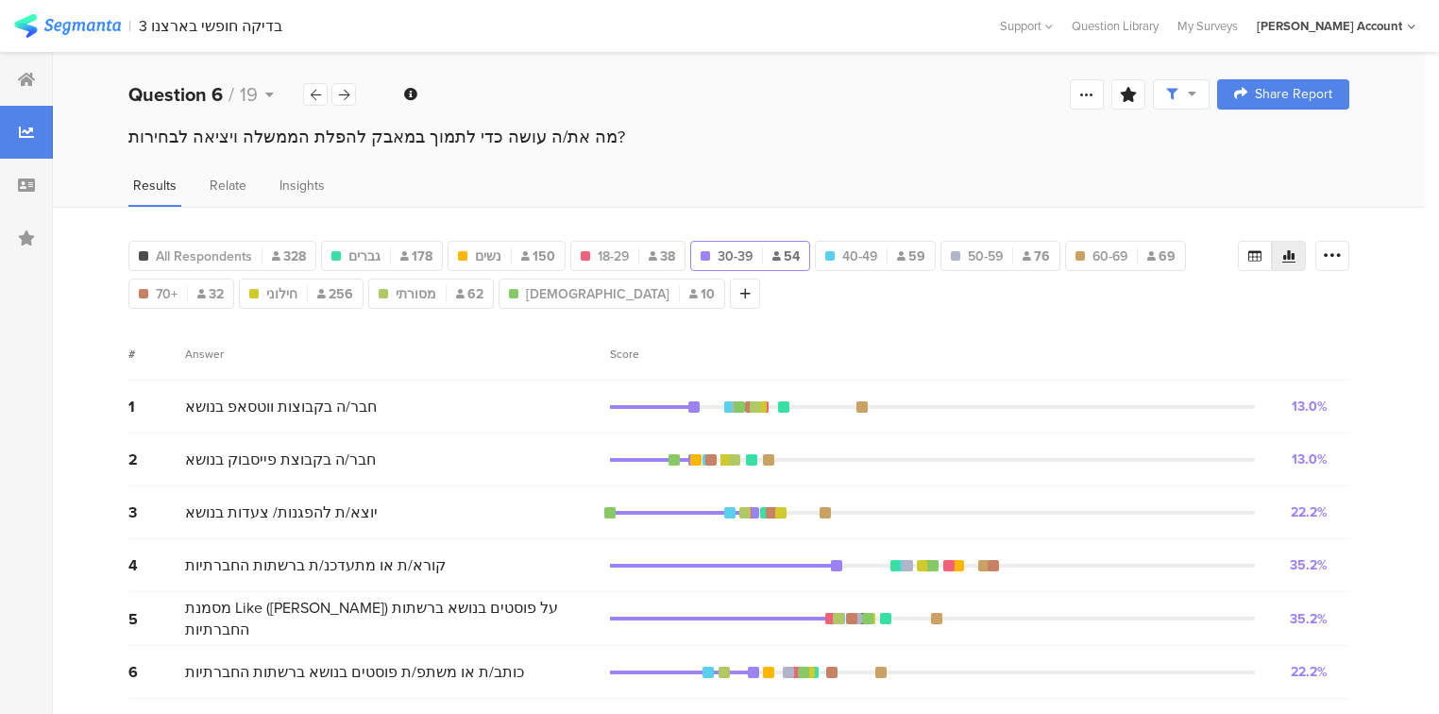
click at [846, 705] on div "7 תורמ/ת כספים למאבק 0.0% 0 votes" at bounding box center [738, 725] width 1221 height 53
click at [847, 699] on div "7 תורמ/ת כספים למאבק 0.0% 0 votes" at bounding box center [738, 725] width 1221 height 53
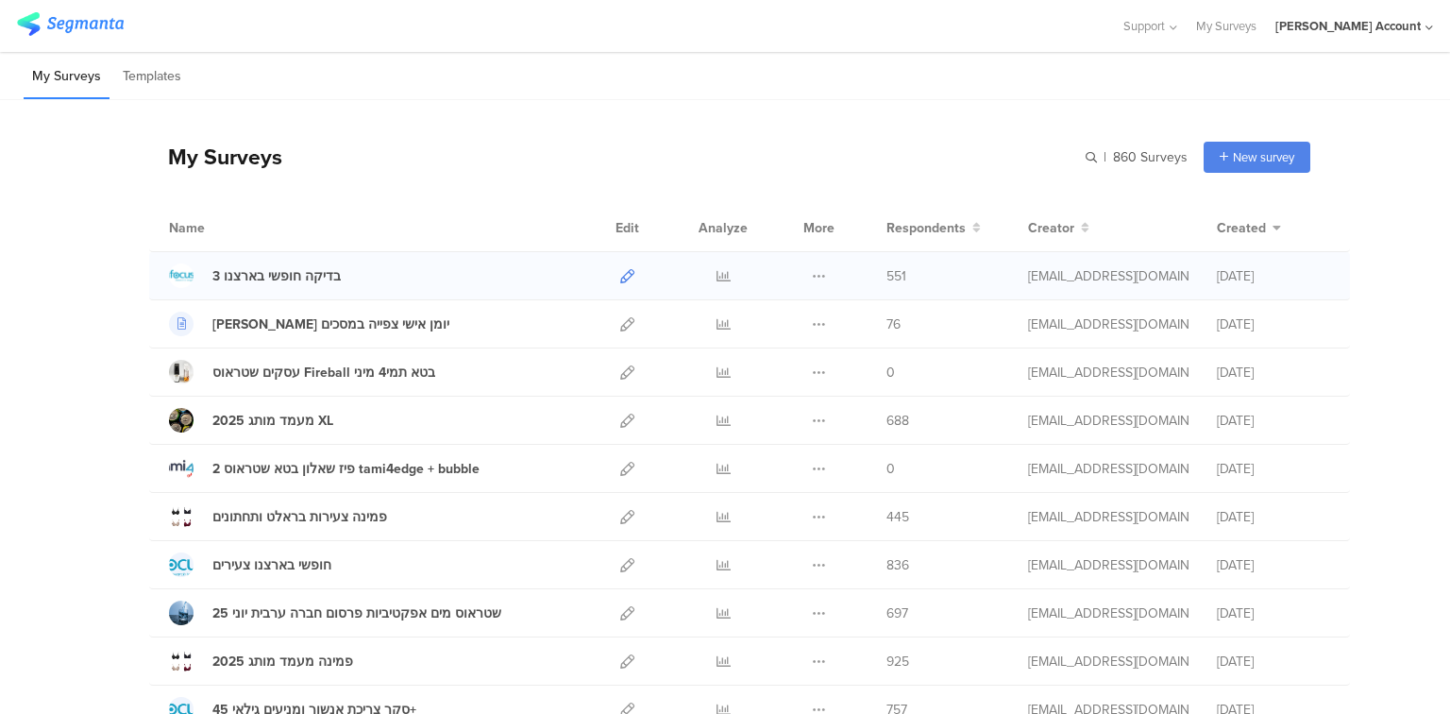
click at [624, 273] on icon at bounding box center [627, 276] width 14 height 14
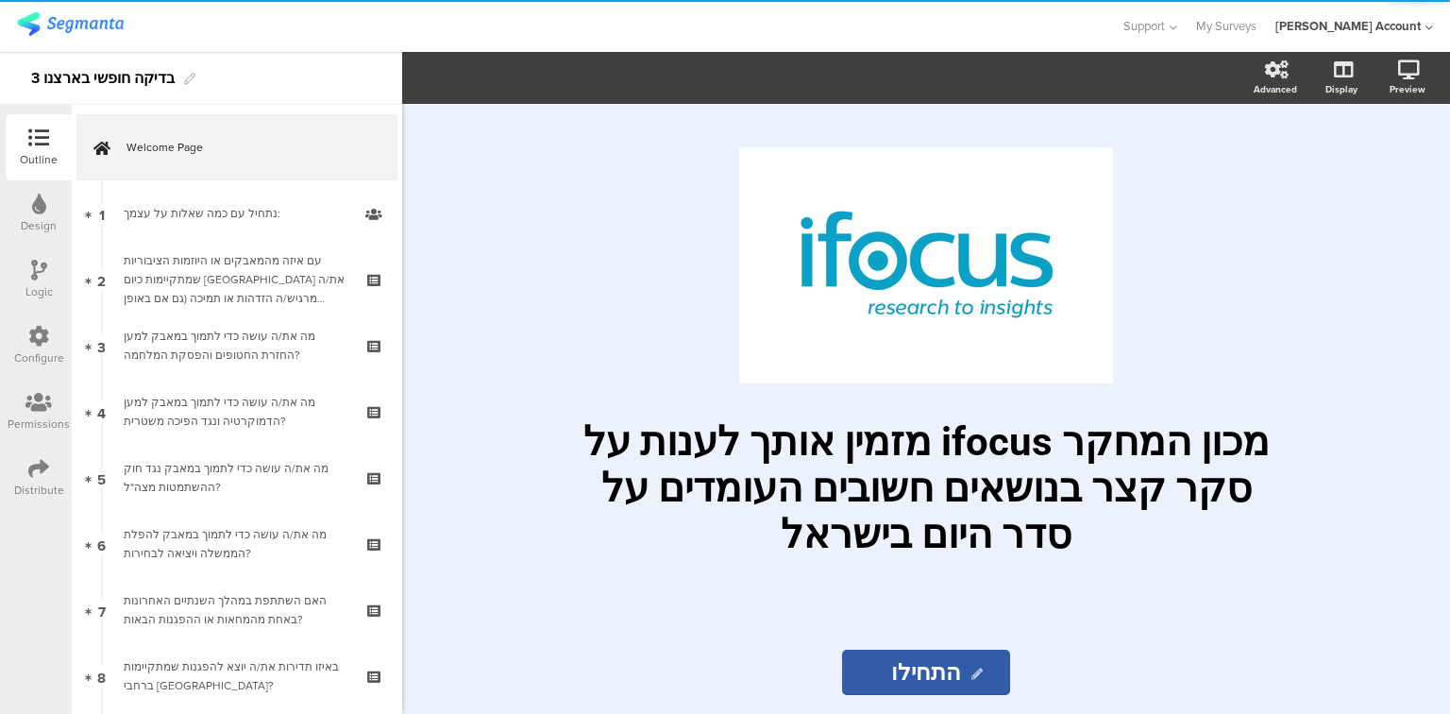
click at [56, 480] on div "Distribute" at bounding box center [39, 478] width 66 height 66
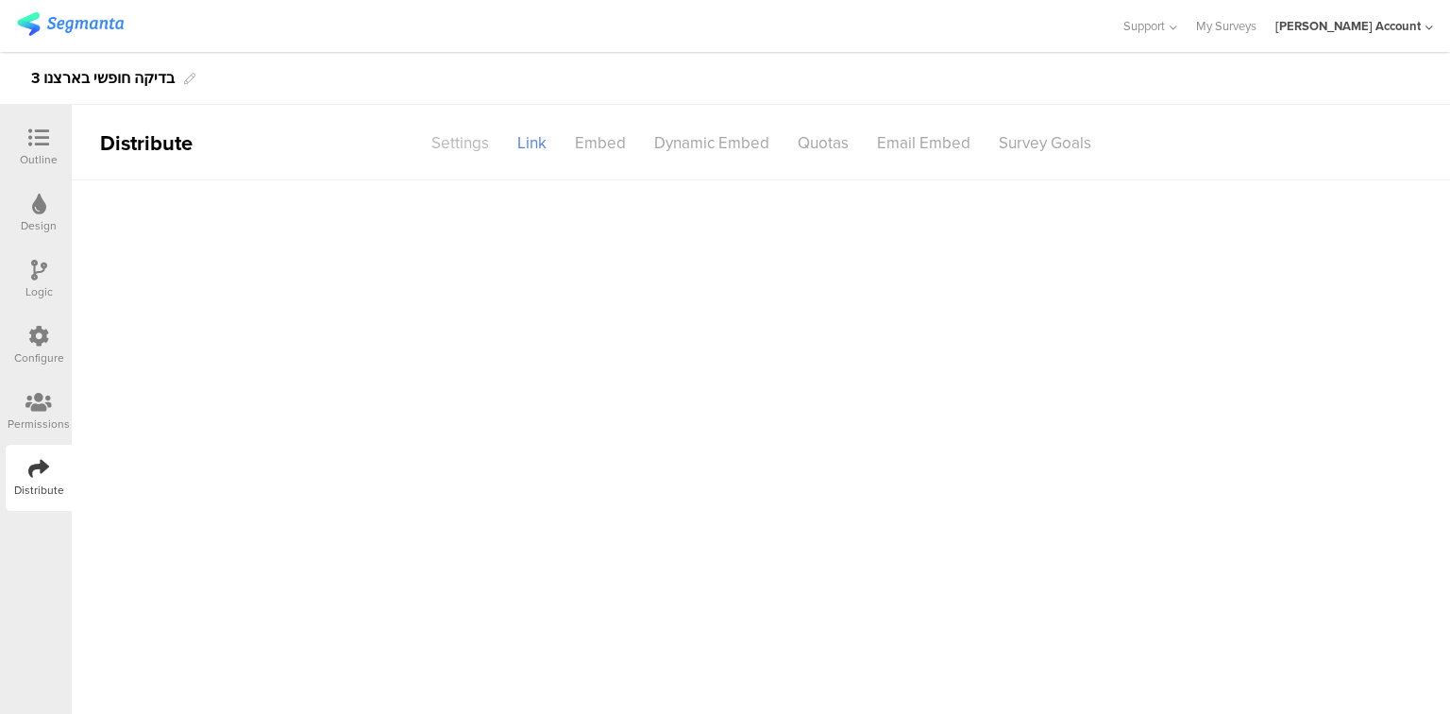
click at [441, 135] on div "Settings" at bounding box center [460, 143] width 86 height 33
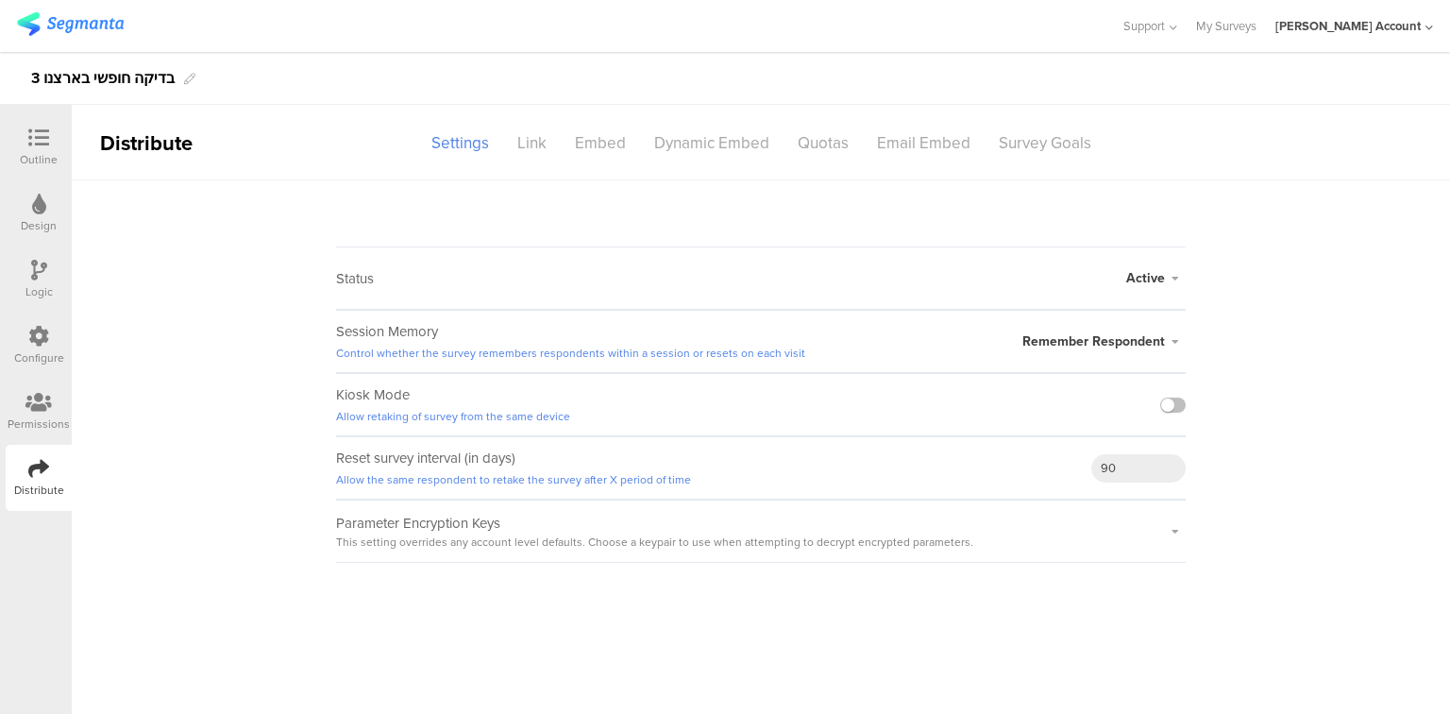
click at [1139, 289] on div "Active Active Closed Schedule Start Date: End Date: Save Cancel" at bounding box center [1155, 277] width 59 height 61
click at [1123, 274] on div "Status Active Active Closed Schedule Start Date: End Date: Save Cancel" at bounding box center [761, 277] width 850 height 63
click at [1148, 269] on span "Active" at bounding box center [1145, 278] width 39 height 20
click at [1124, 348] on li "Closed" at bounding box center [1077, 353] width 217 height 39
